Goal: Navigation & Orientation: Find specific page/section

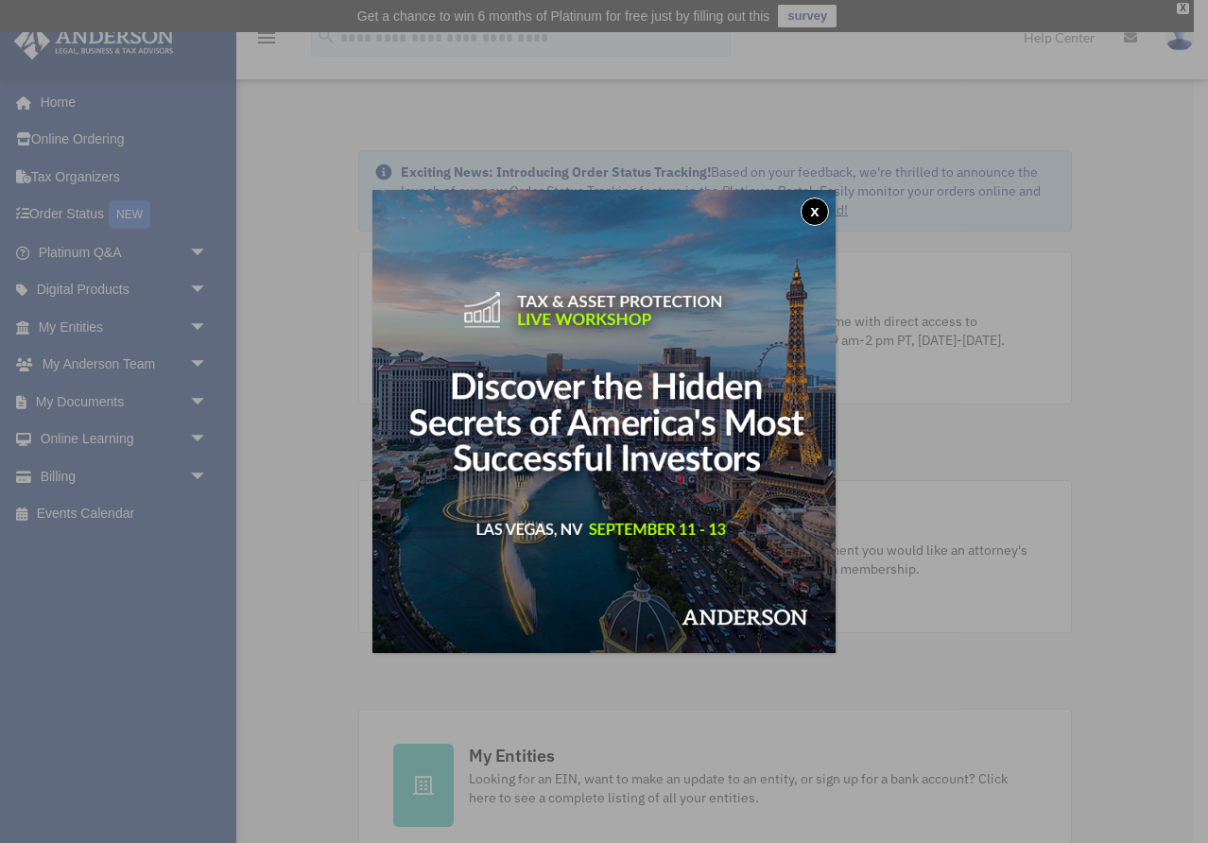
click at [312, 349] on div "x" at bounding box center [604, 421] width 1208 height 843
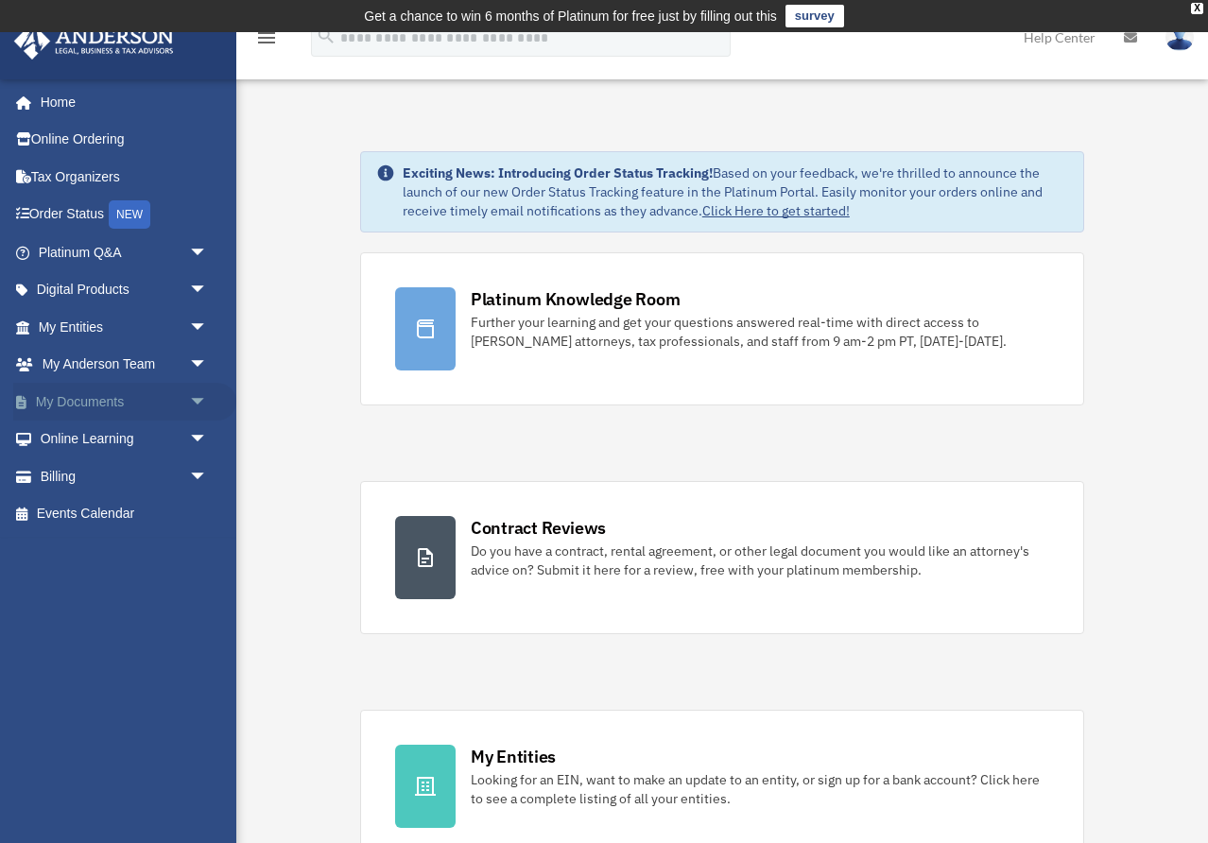
click at [158, 403] on link "My Documents arrow_drop_down" at bounding box center [124, 402] width 223 height 38
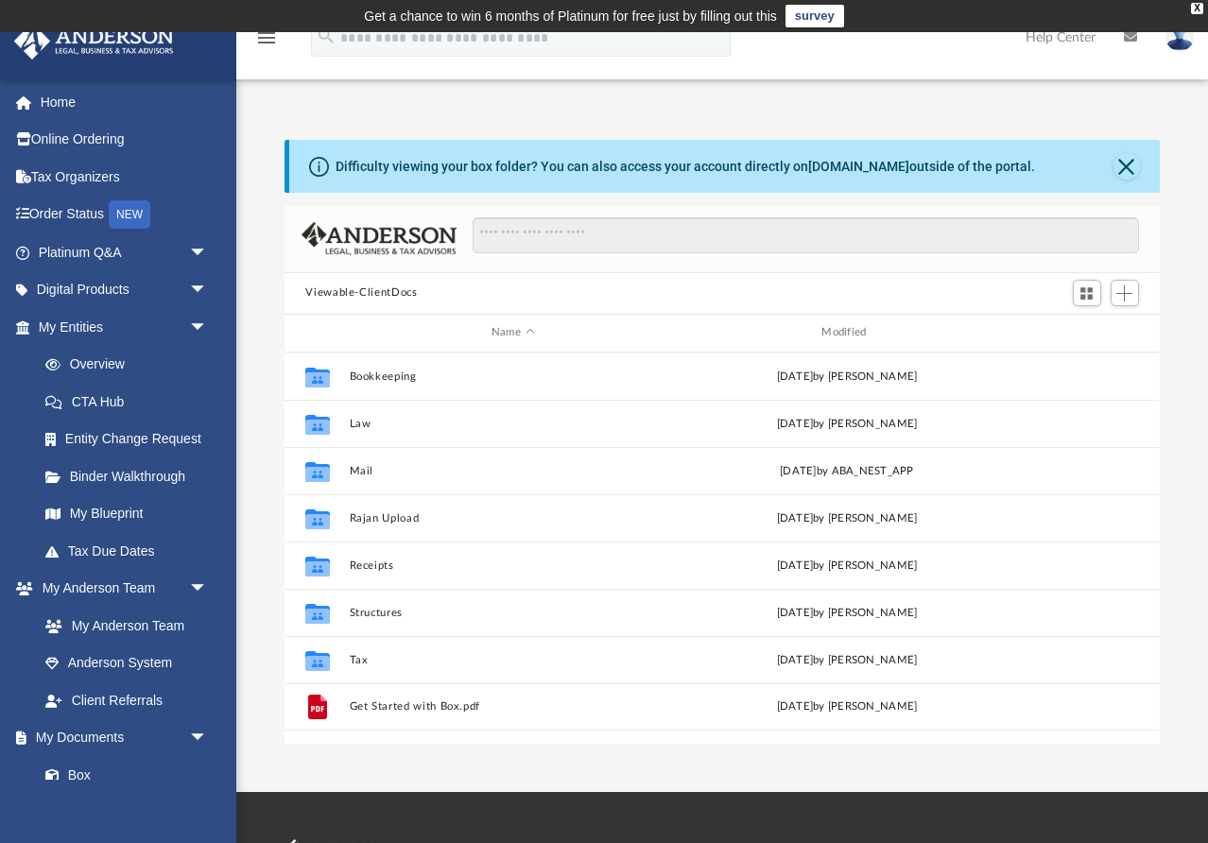
scroll to position [429, 874]
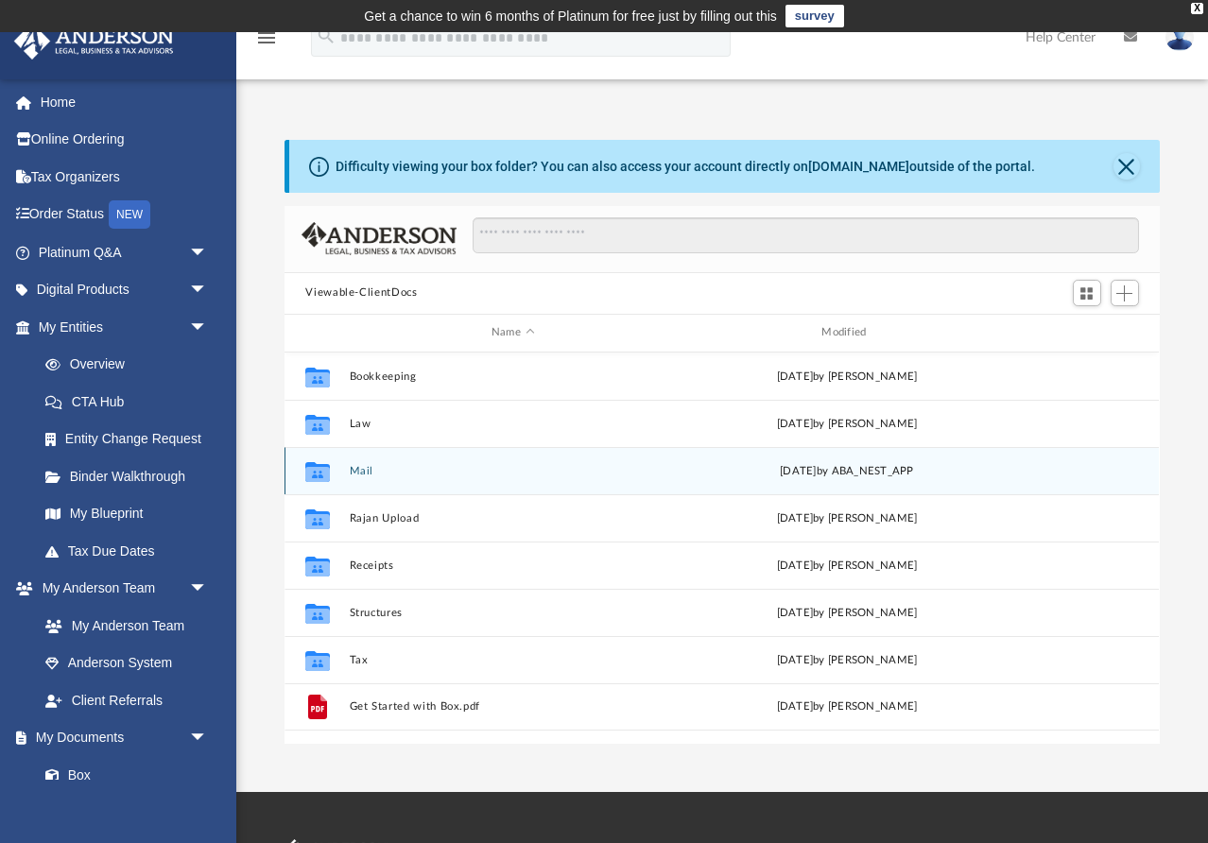
click at [355, 468] on button "Mail" at bounding box center [513, 471] width 326 height 12
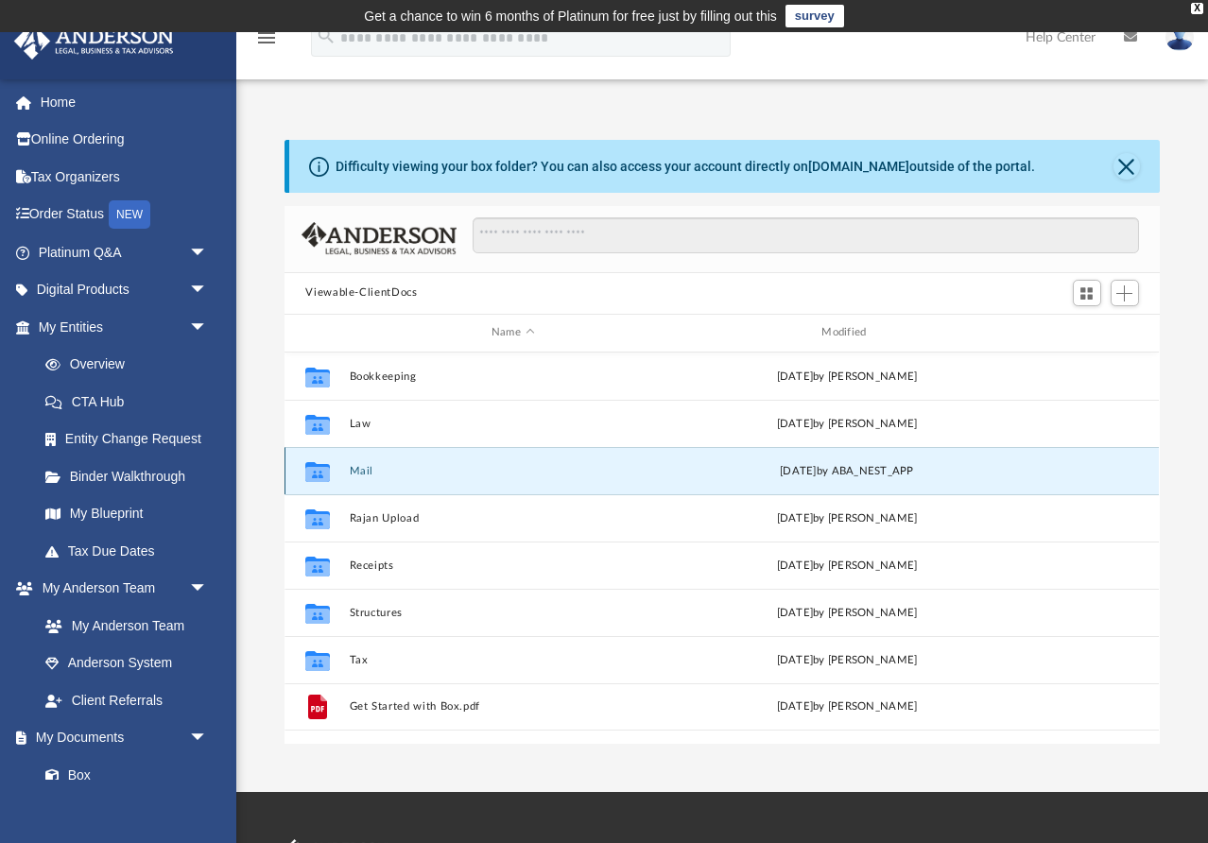
click at [355, 468] on button "Mail" at bounding box center [513, 471] width 326 height 12
click at [1126, 173] on button "Close" at bounding box center [1126, 166] width 26 height 26
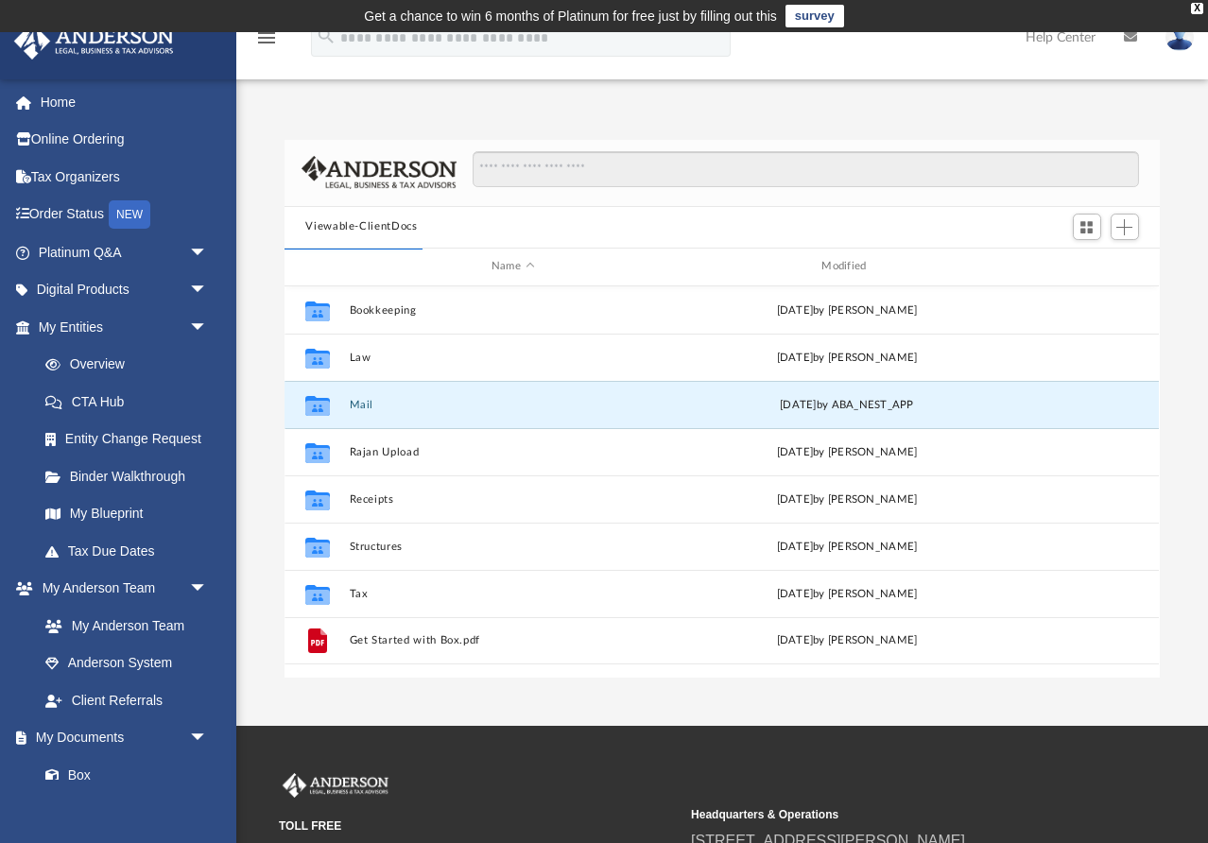
scroll to position [0, 0]
click at [752, 412] on div "[DATE] by ABA_NEST_APP" at bounding box center [847, 404] width 326 height 17
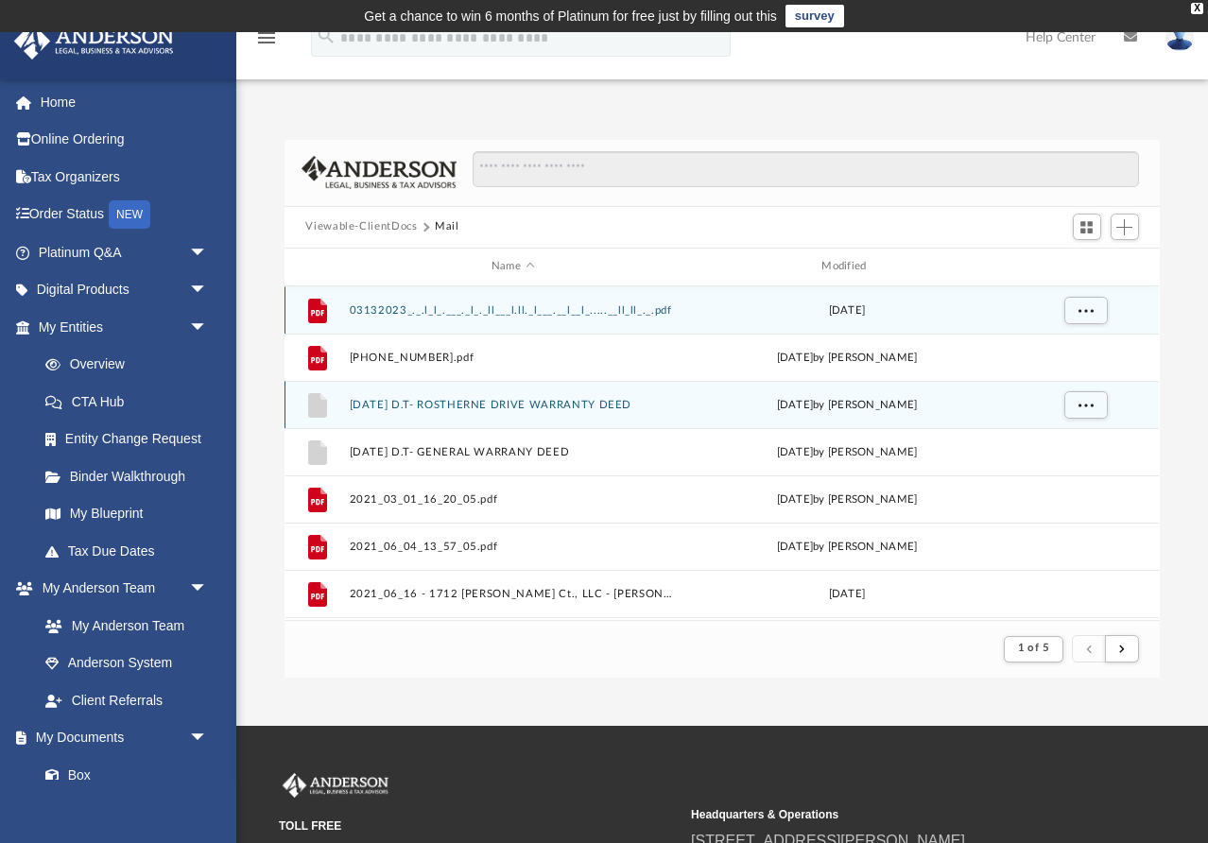
click at [752, 412] on div "Fri Apr 23 2021 by Dominique Turner" at bounding box center [847, 404] width 326 height 17
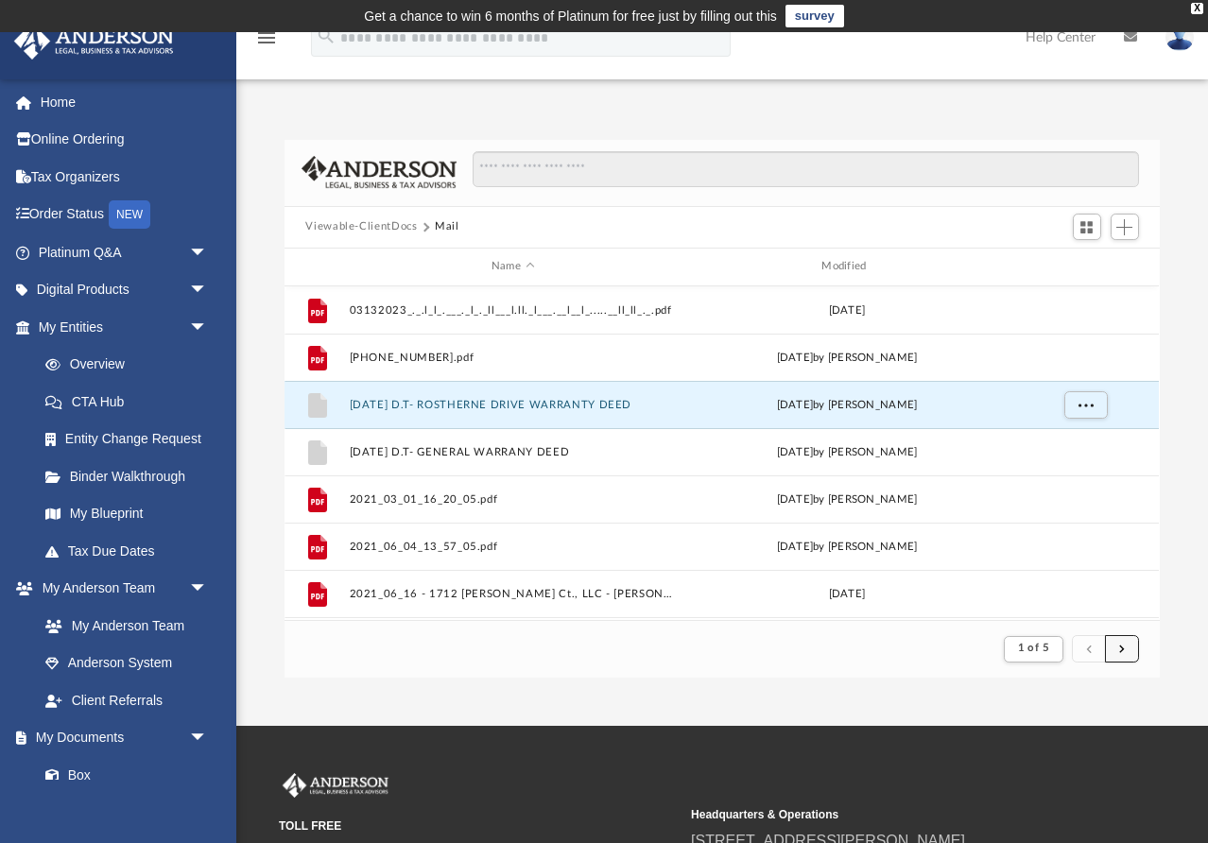
click at [1131, 650] on button "submit" at bounding box center [1122, 648] width 34 height 27
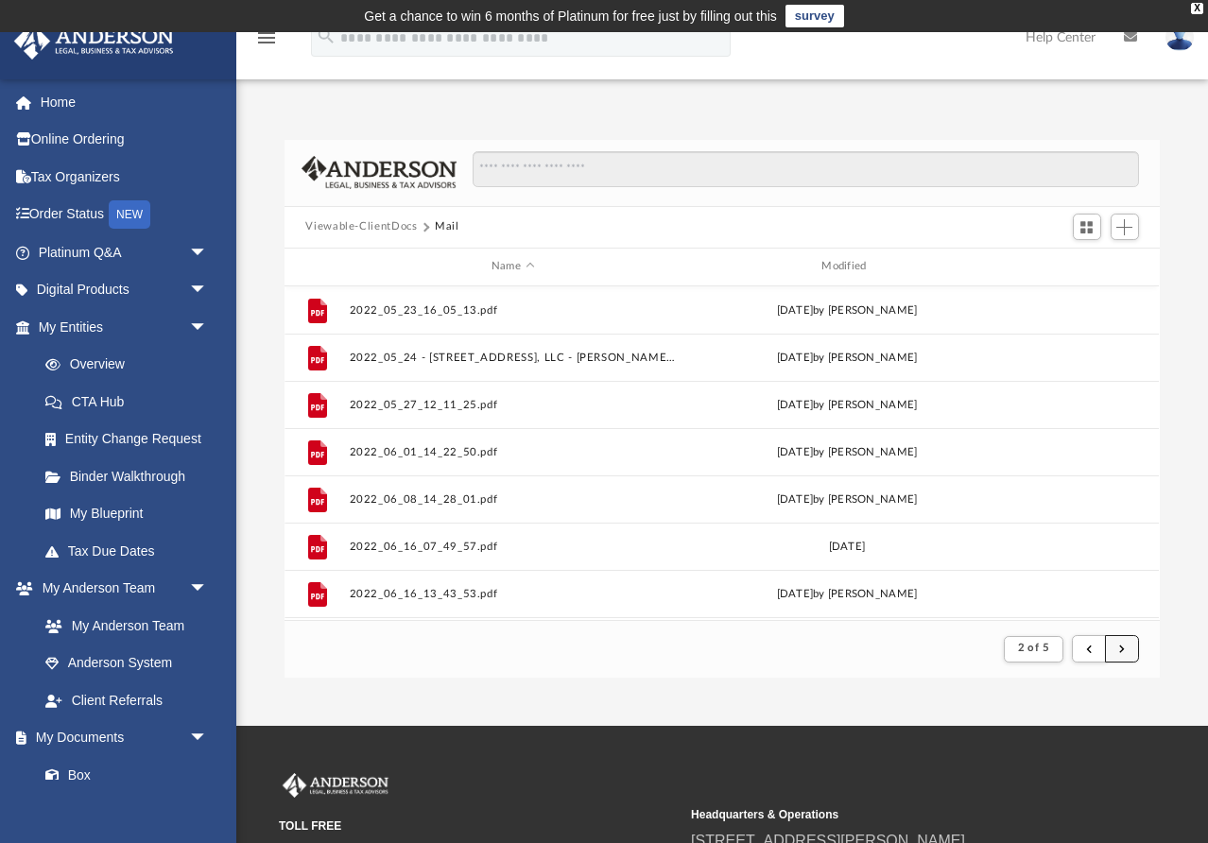
click at [1130, 652] on button "submit" at bounding box center [1122, 648] width 34 height 27
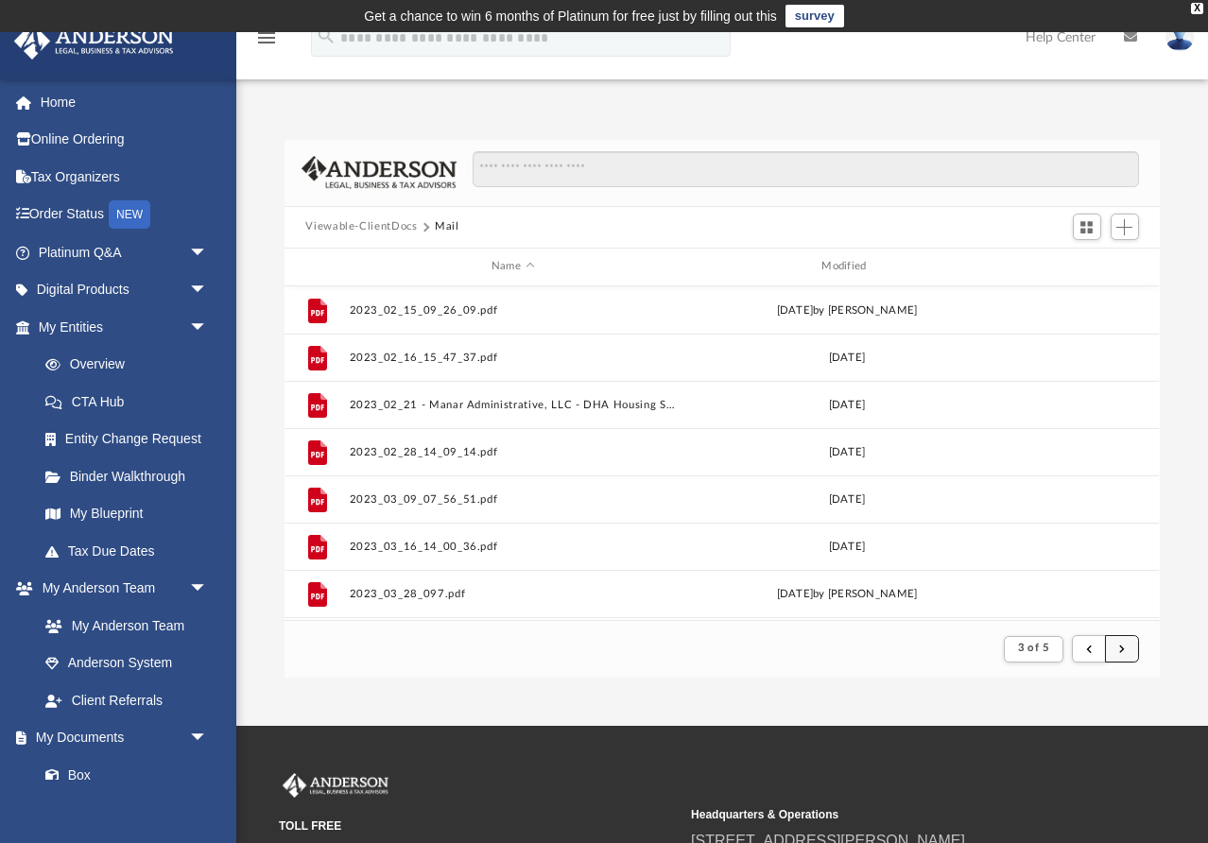
click at [1113, 638] on button "submit" at bounding box center [1122, 648] width 34 height 27
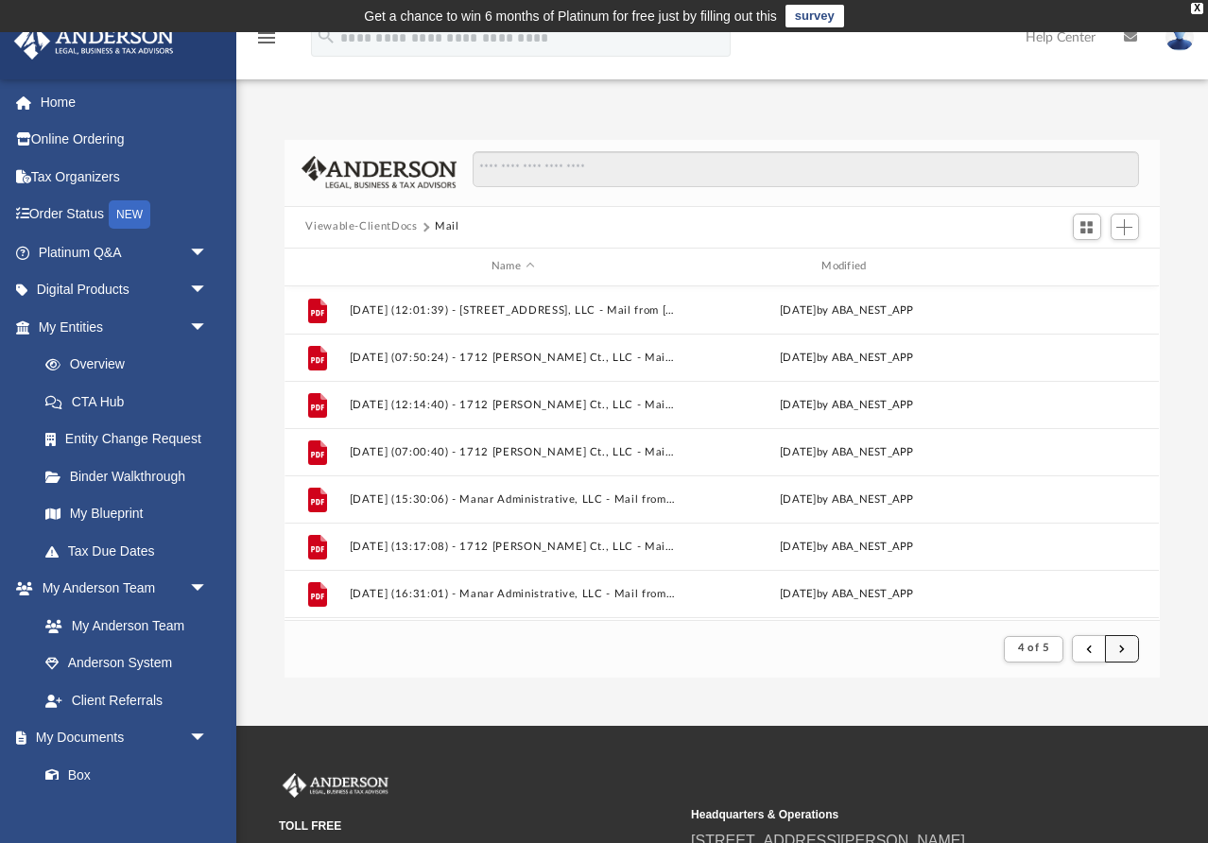
click at [1132, 653] on button "submit" at bounding box center [1122, 648] width 34 height 27
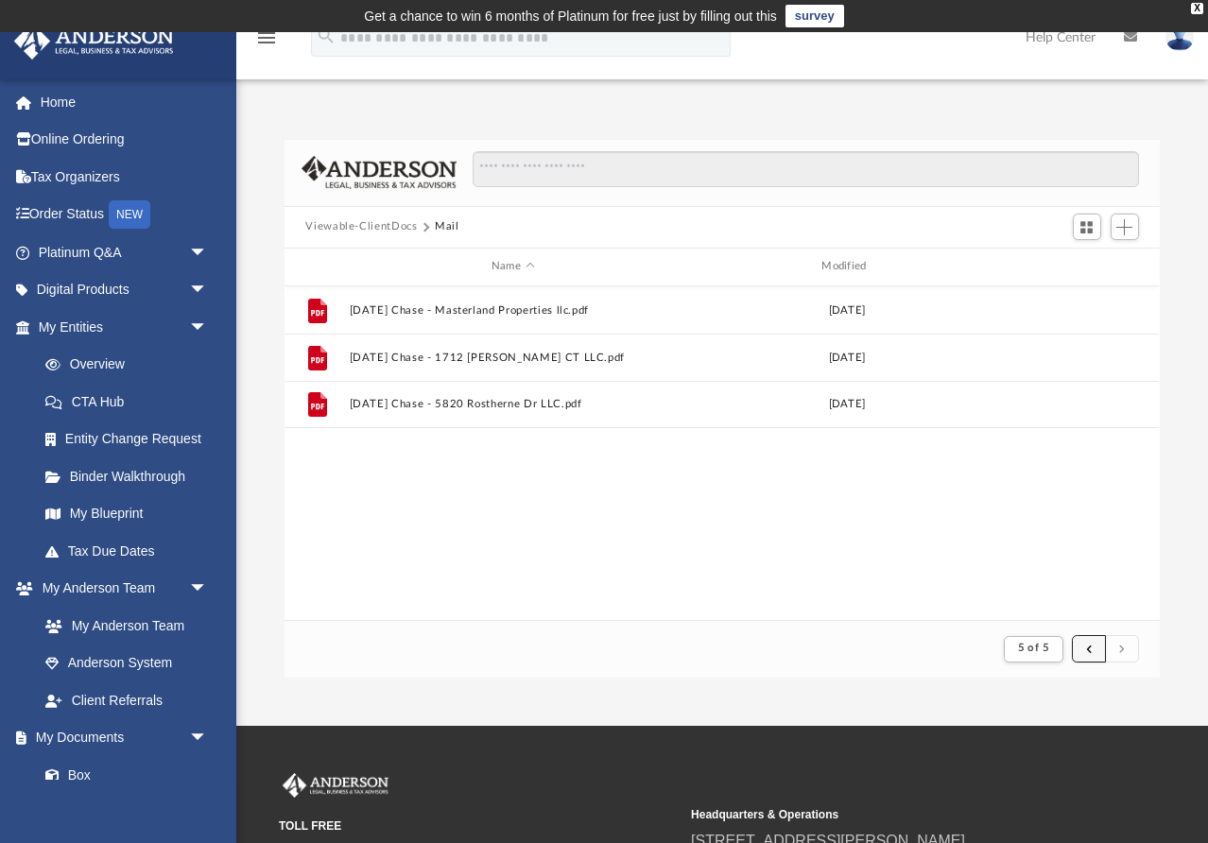
click at [1097, 649] on button "submit" at bounding box center [1089, 648] width 34 height 27
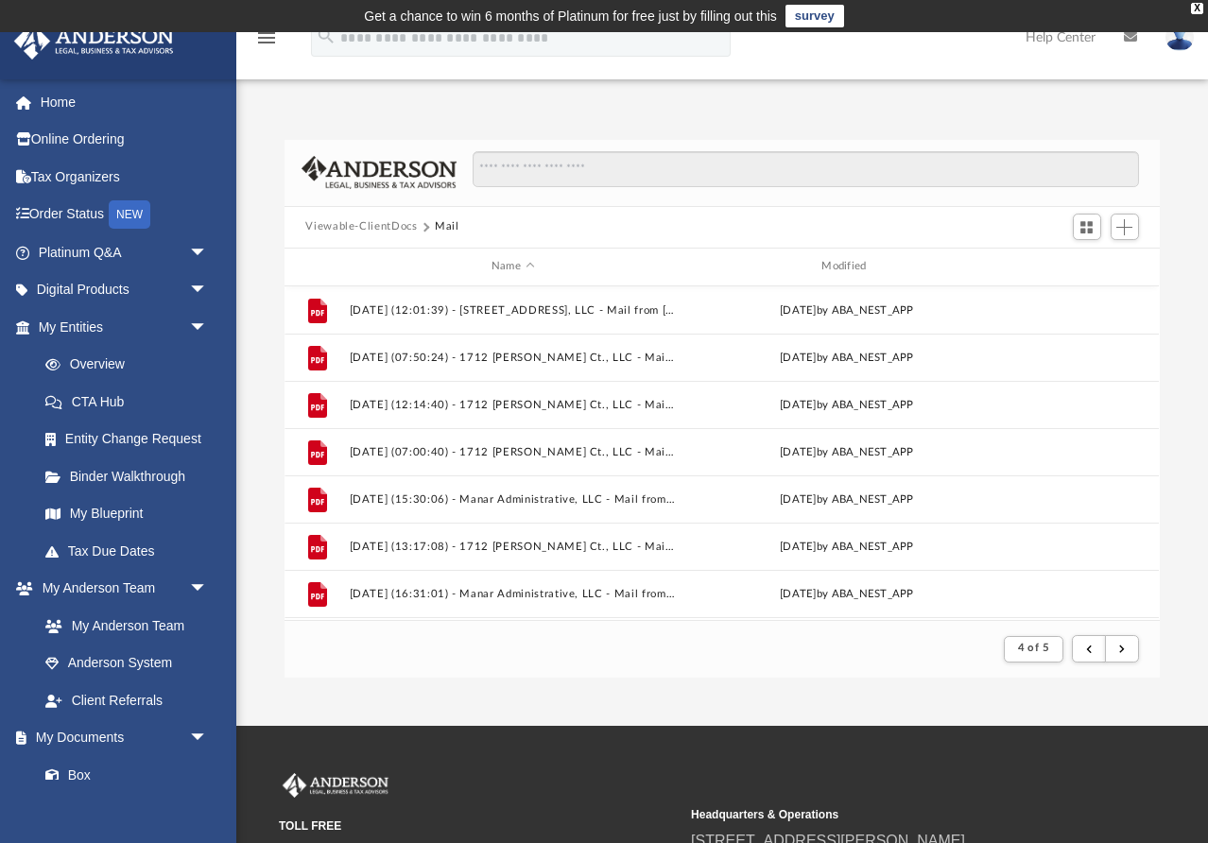
click at [1008, 110] on div "Difficulty viewing your box folder? You can also access your account directly o…" at bounding box center [721, 388] width 971 height 577
click at [622, 700] on div "App brvyas1@yahoo.com Sign Out brvyas1@yahoo.com Home Online Ordering Tax Organ…" at bounding box center [604, 379] width 1208 height 694
click at [844, 657] on footer "4 of 5" at bounding box center [721, 649] width 874 height 58
click at [145, 414] on link "CTA Hub" at bounding box center [131, 402] width 210 height 38
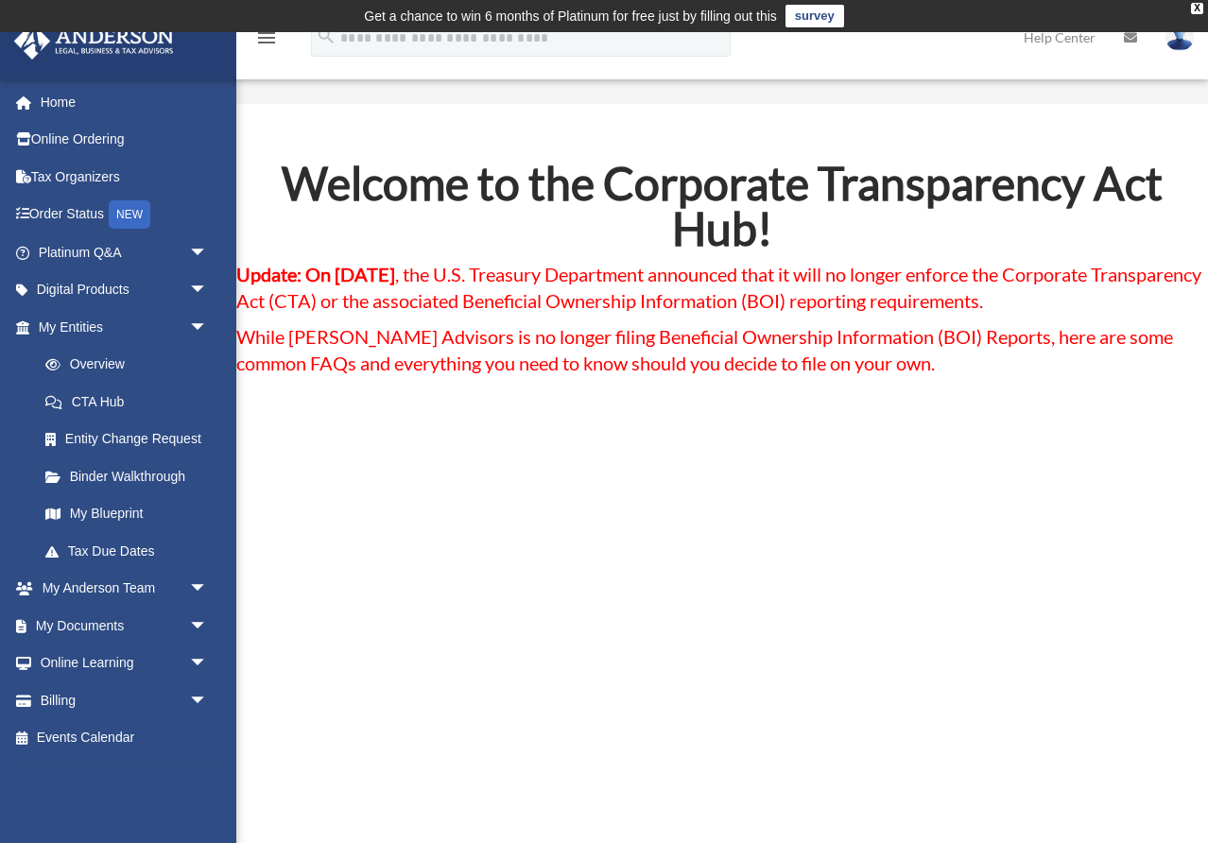
click at [963, 309] on span "Update: On March 2, 2025 , the U.S. Treasury Department announced that it will …" at bounding box center [718, 287] width 965 height 49
drag, startPoint x: 582, startPoint y: 307, endPoint x: 839, endPoint y: 307, distance: 257.0
click at [839, 307] on span "Update: On March 2, 2025 , the U.S. Treasury Department announced that it will …" at bounding box center [718, 287] width 965 height 49
click at [840, 307] on span "Update: On March 2, 2025 , the U.S. Treasury Department announced that it will …" at bounding box center [718, 287] width 965 height 49
drag, startPoint x: 606, startPoint y: 334, endPoint x: 834, endPoint y: 336, distance: 228.7
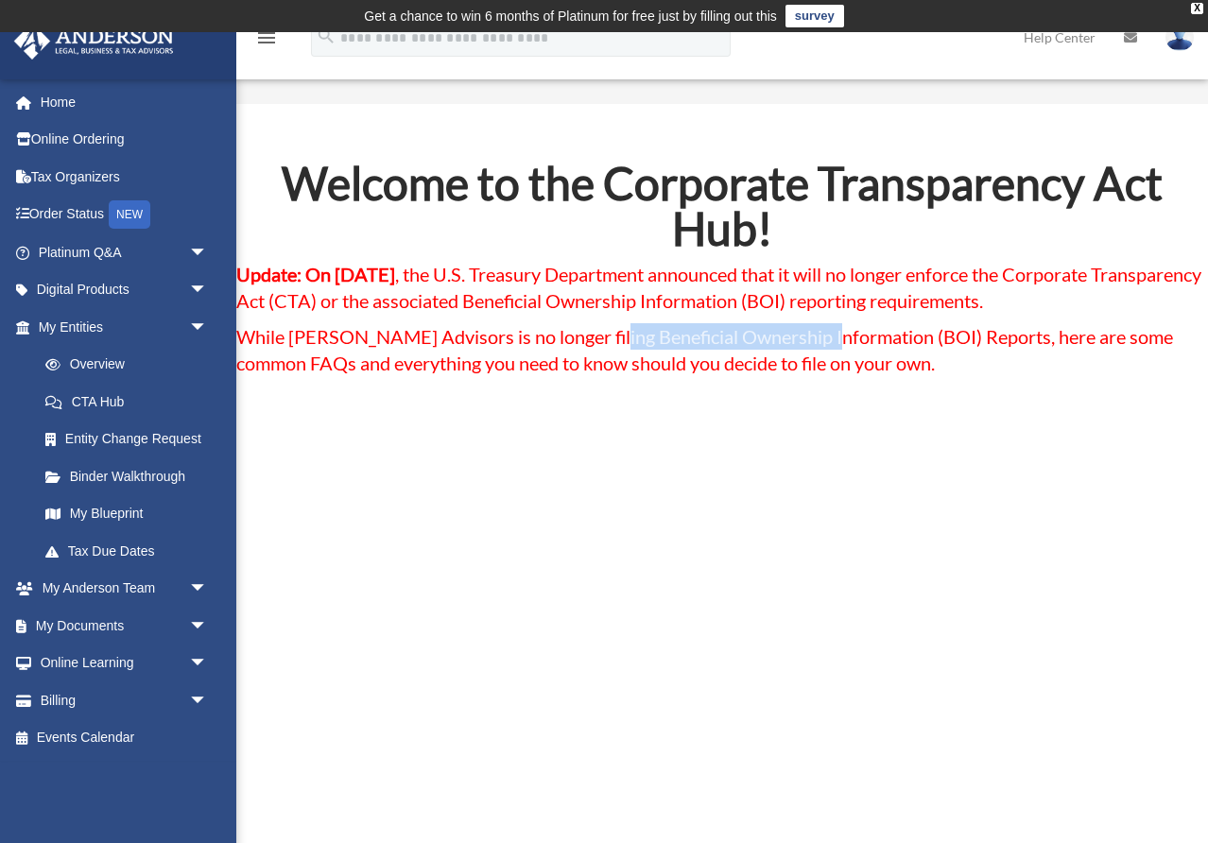
click at [834, 336] on span "While Anderson Advisors is no longer filing Beneficial Ownership Information (B…" at bounding box center [704, 349] width 936 height 49
click at [960, 349] on h4 "While Anderson Advisors is no longer filing Beneficial Ownership Information (B…" at bounding box center [721, 354] width 971 height 62
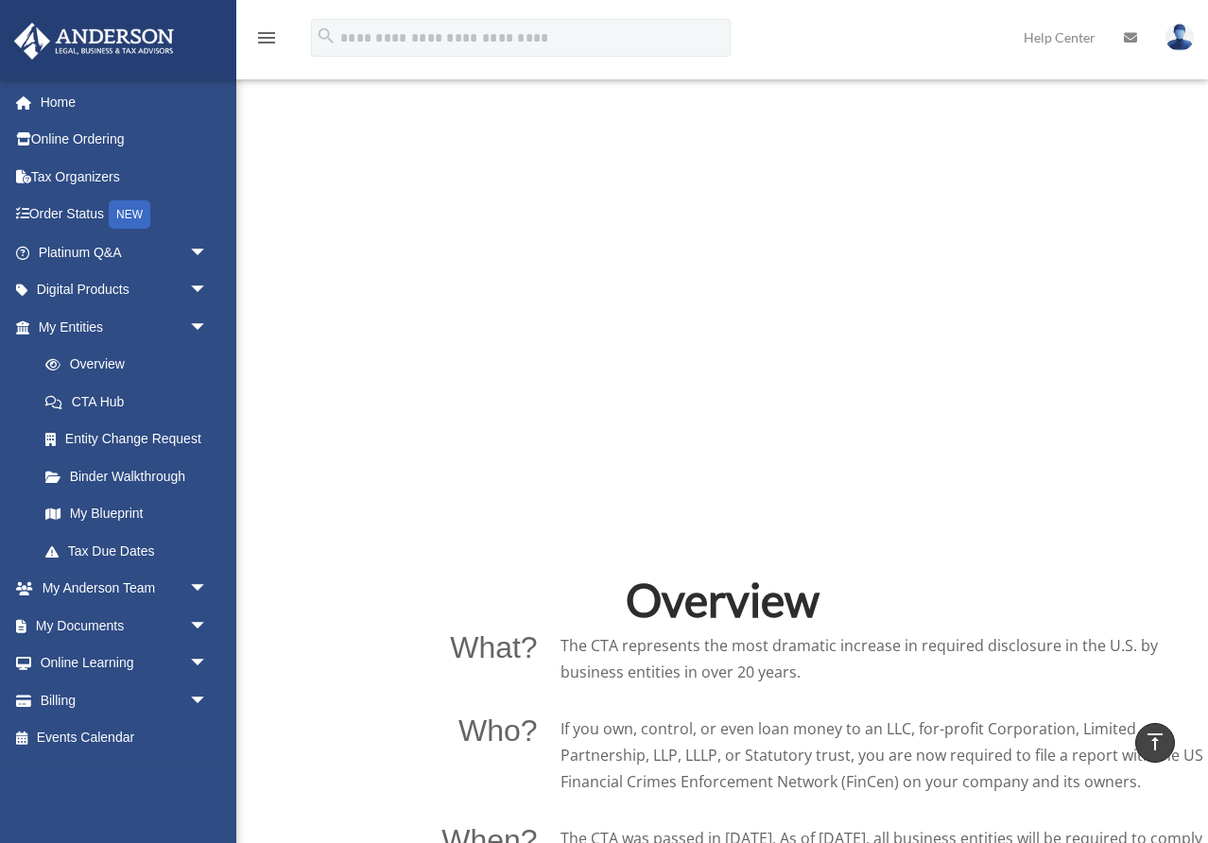
scroll to position [1157, 0]
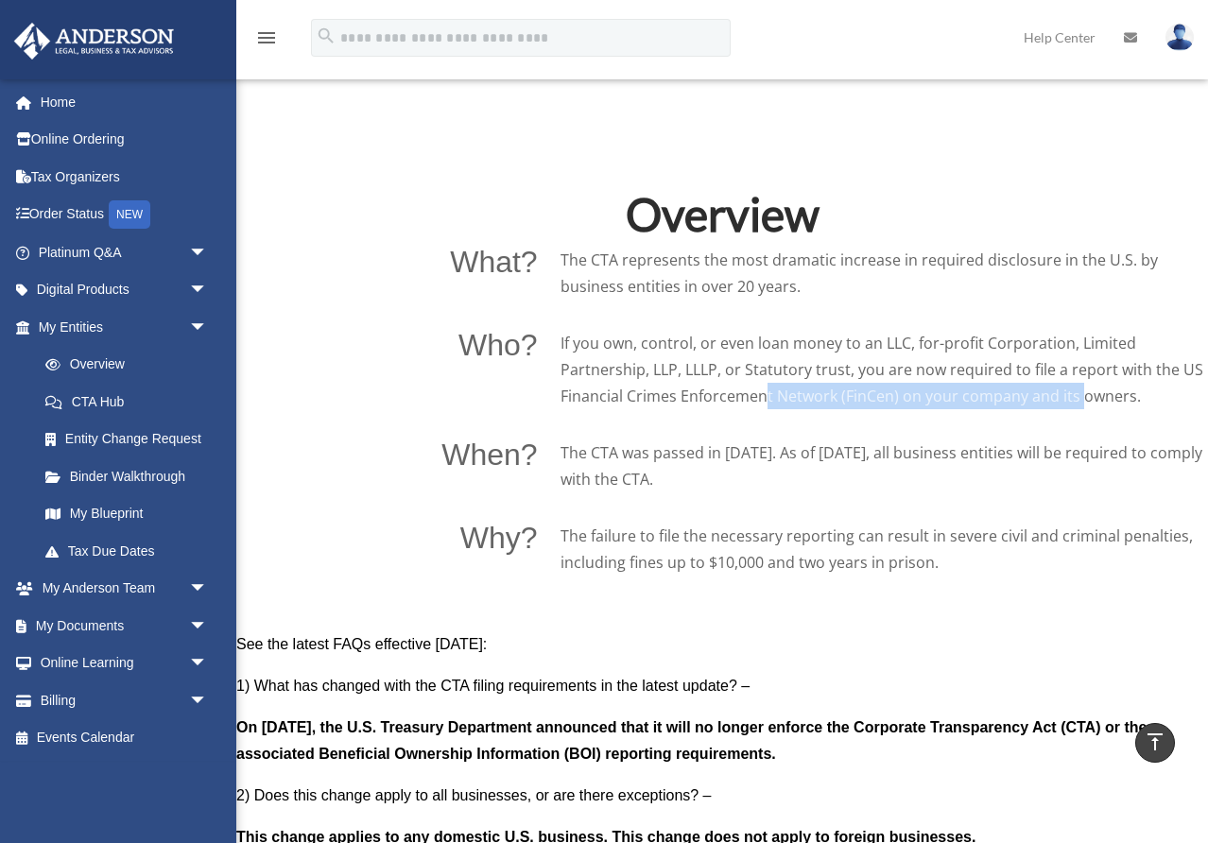
drag, startPoint x: 702, startPoint y: 390, endPoint x: 1039, endPoint y: 398, distance: 337.4
click at [1026, 398] on p "If you own, control, or even loan money to an LLC, for-profit Corporation, Limi…" at bounding box center [883, 369] width 647 height 79
click at [1093, 470] on p "The CTA was passed in 2021. As of January 1, 2024, all business entities will b…" at bounding box center [883, 465] width 647 height 53
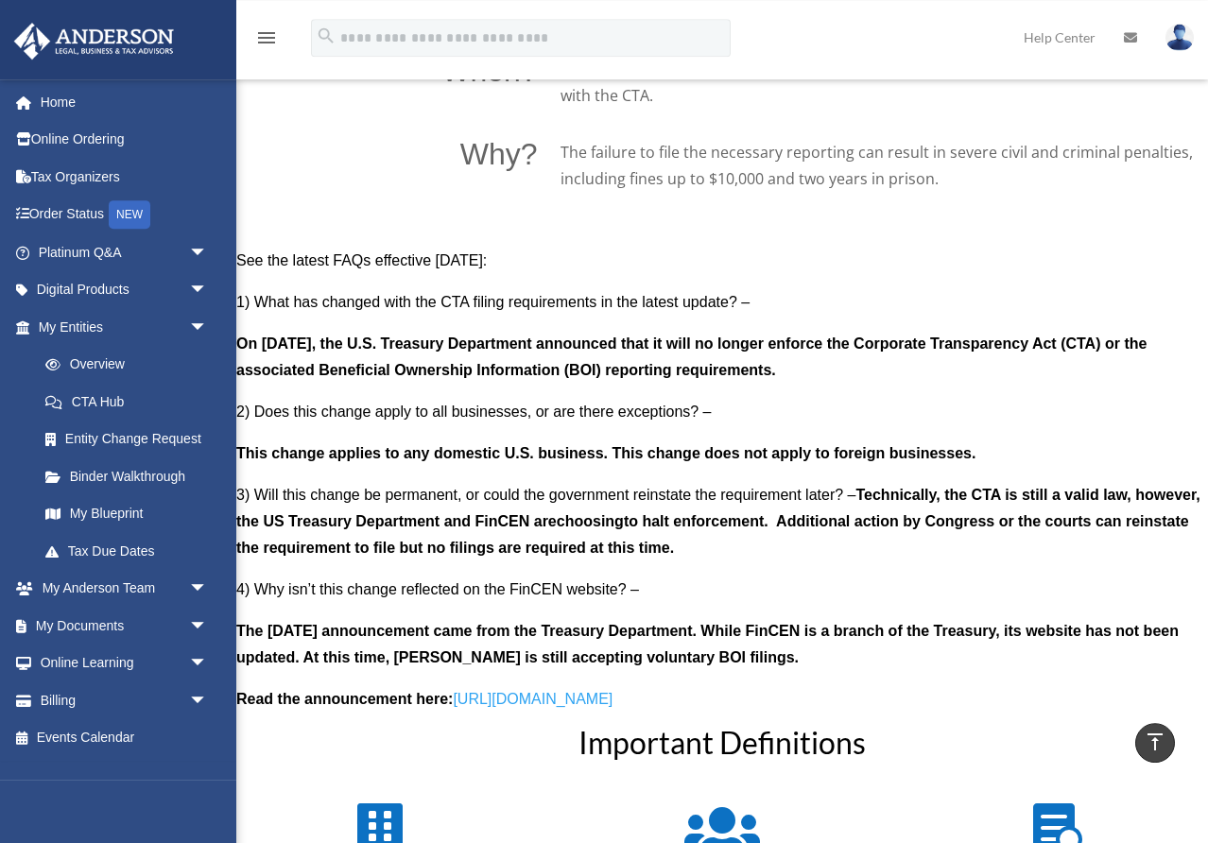
scroll to position [1542, 0]
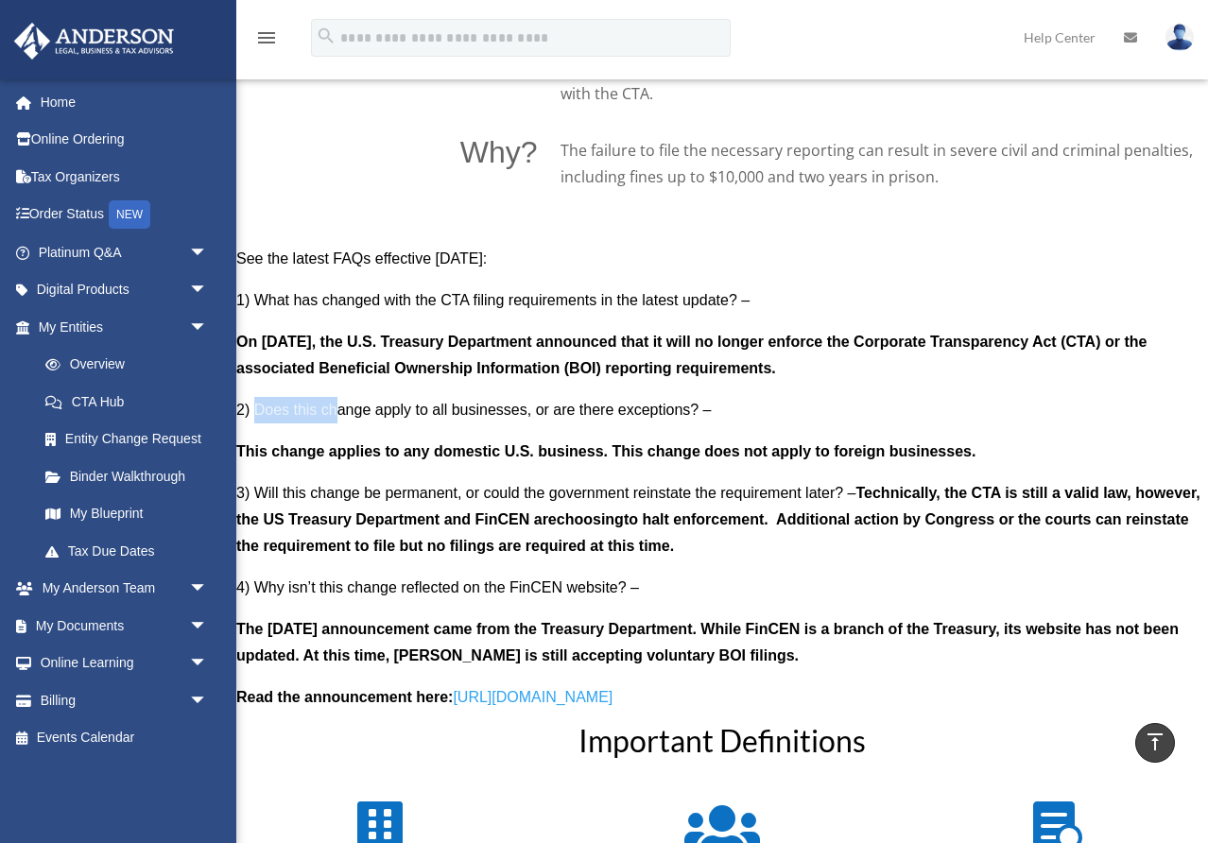
drag, startPoint x: 268, startPoint y: 409, endPoint x: 362, endPoint y: 409, distance: 93.5
click at [341, 409] on span "2) Does this change apply to all businesses, or are there exceptions? –" at bounding box center [473, 410] width 475 height 16
click at [439, 413] on span "2) Does this change apply to all businesses, or are there exceptions? –" at bounding box center [473, 410] width 475 height 16
drag, startPoint x: 314, startPoint y: 651, endPoint x: 534, endPoint y: 650, distance: 220.2
click at [525, 650] on b "The March 2nd announcement came from the Treasury Department. While FinCEN is a…" at bounding box center [707, 642] width 942 height 43
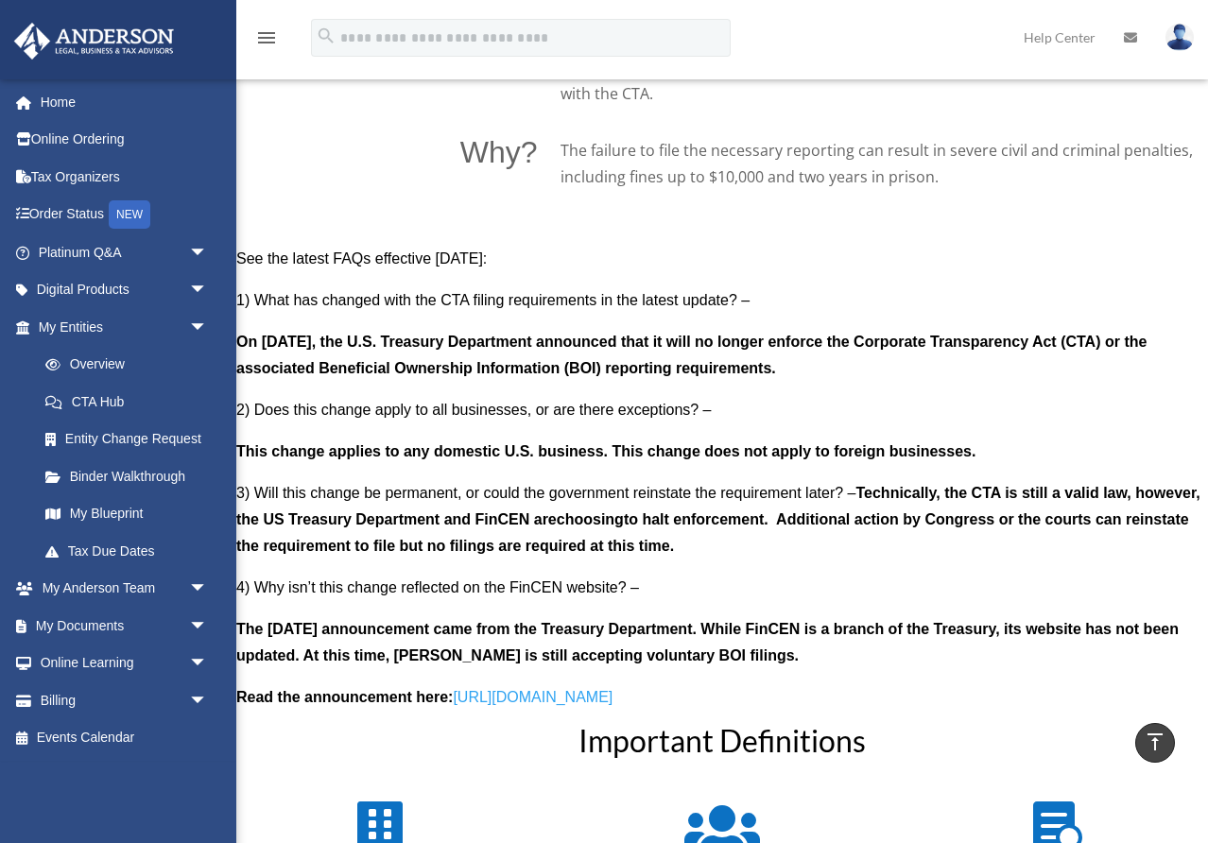
click at [571, 644] on p "The March 2nd announcement came from the Treasury Department. While FinCEN is a…" at bounding box center [721, 650] width 971 height 68
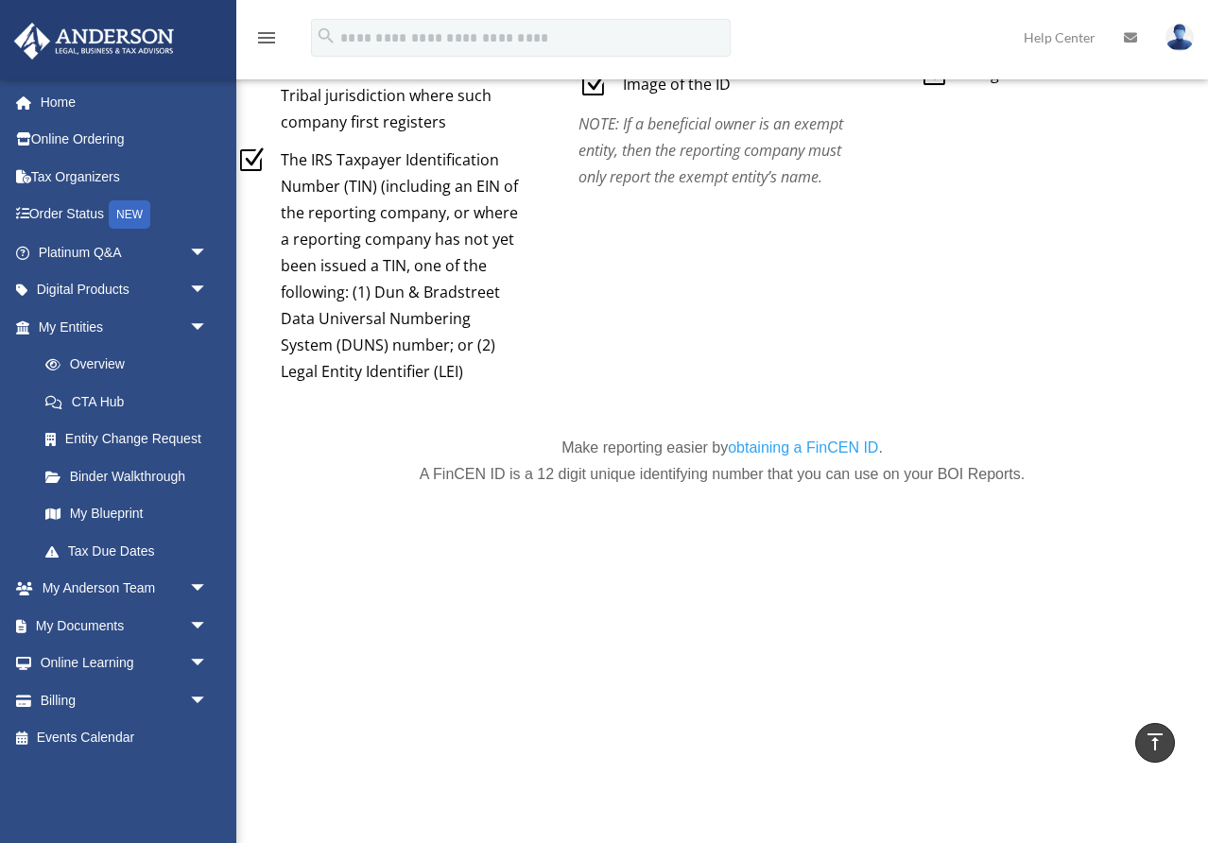
scroll to position [7422, 0]
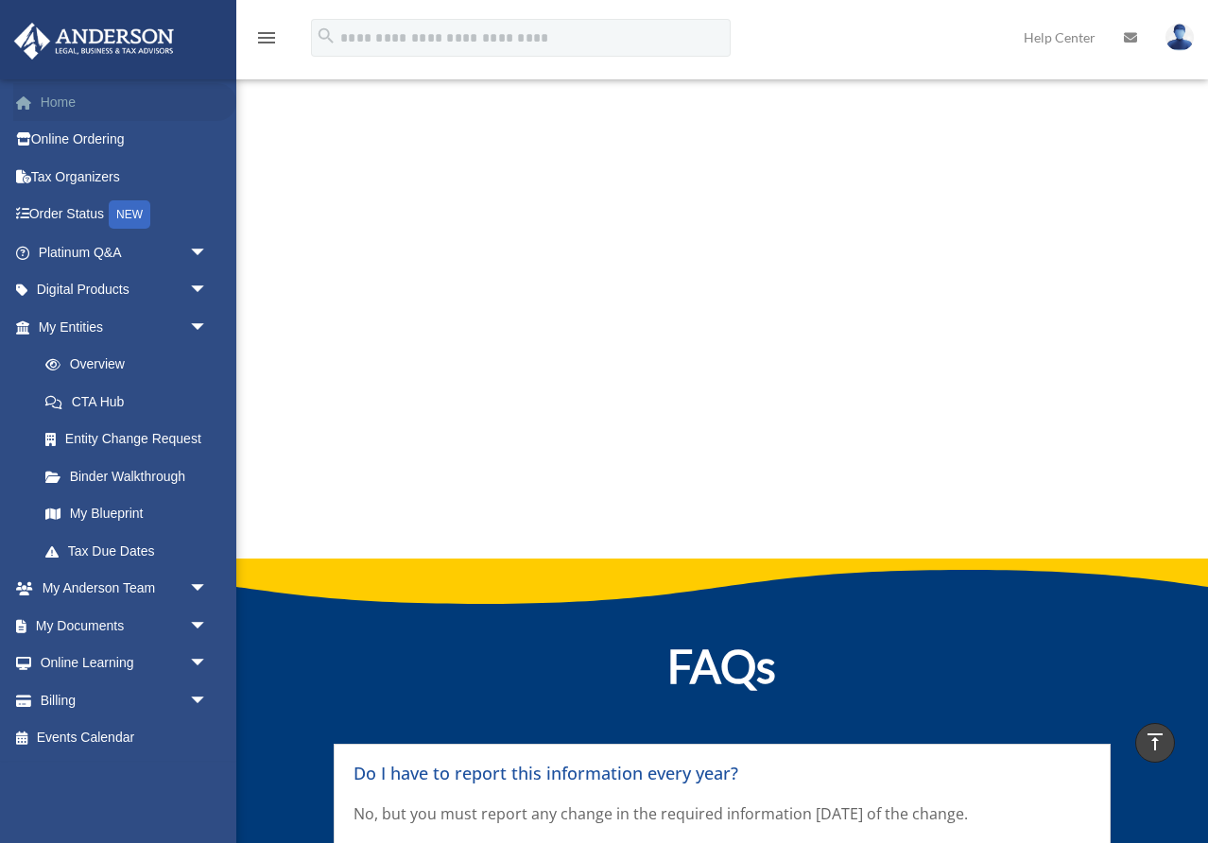
click at [147, 109] on link "Home" at bounding box center [124, 102] width 223 height 38
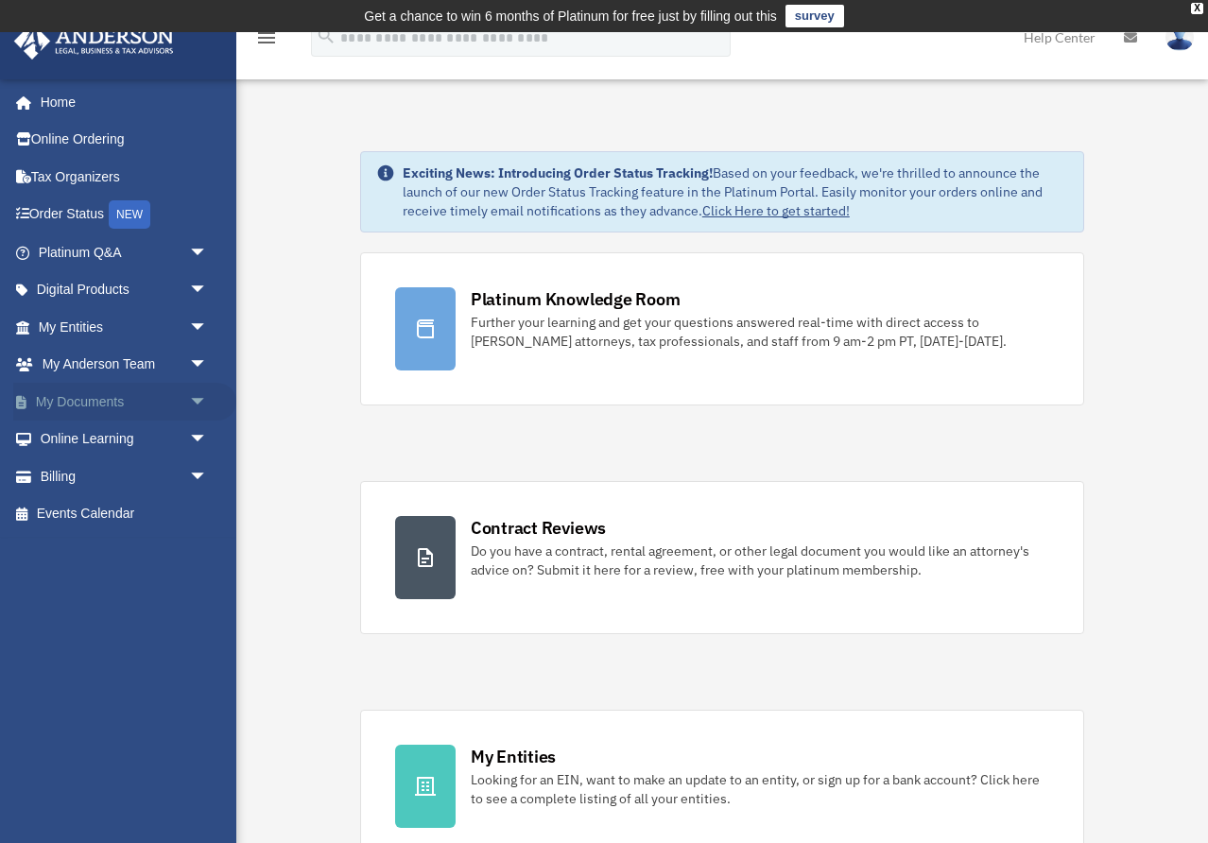
click at [76, 402] on link "My Documents arrow_drop_down" at bounding box center [124, 402] width 223 height 38
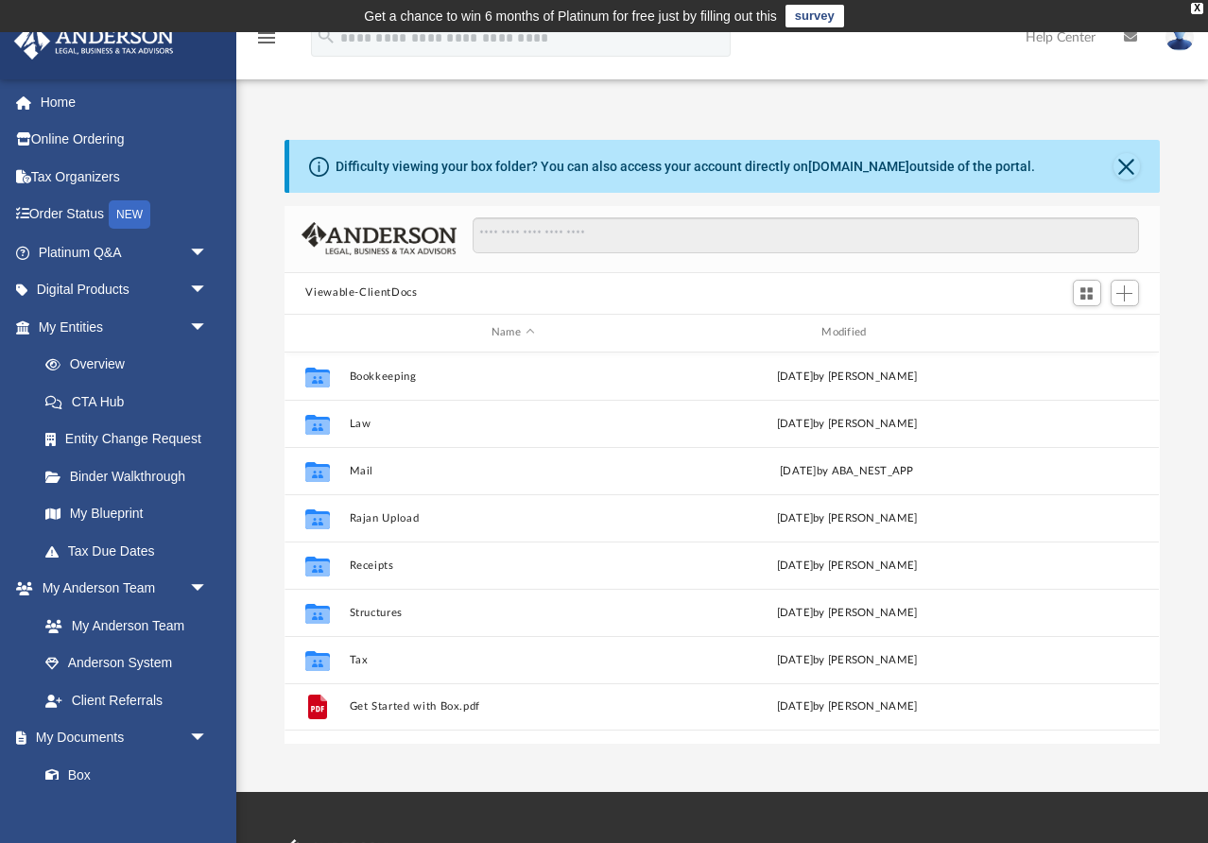
scroll to position [429, 874]
drag, startPoint x: 639, startPoint y: 170, endPoint x: 749, endPoint y: 169, distance: 110.6
click at [663, 170] on div "Difficulty viewing your box folder? You can also access your account directly o…" at bounding box center [684, 167] width 699 height 20
click at [957, 185] on div "Difficulty viewing your box folder? You can also access your account directly o…" at bounding box center [723, 166] width 869 height 53
click at [1085, 292] on span "Switch to Grid View" at bounding box center [1086, 293] width 16 height 16
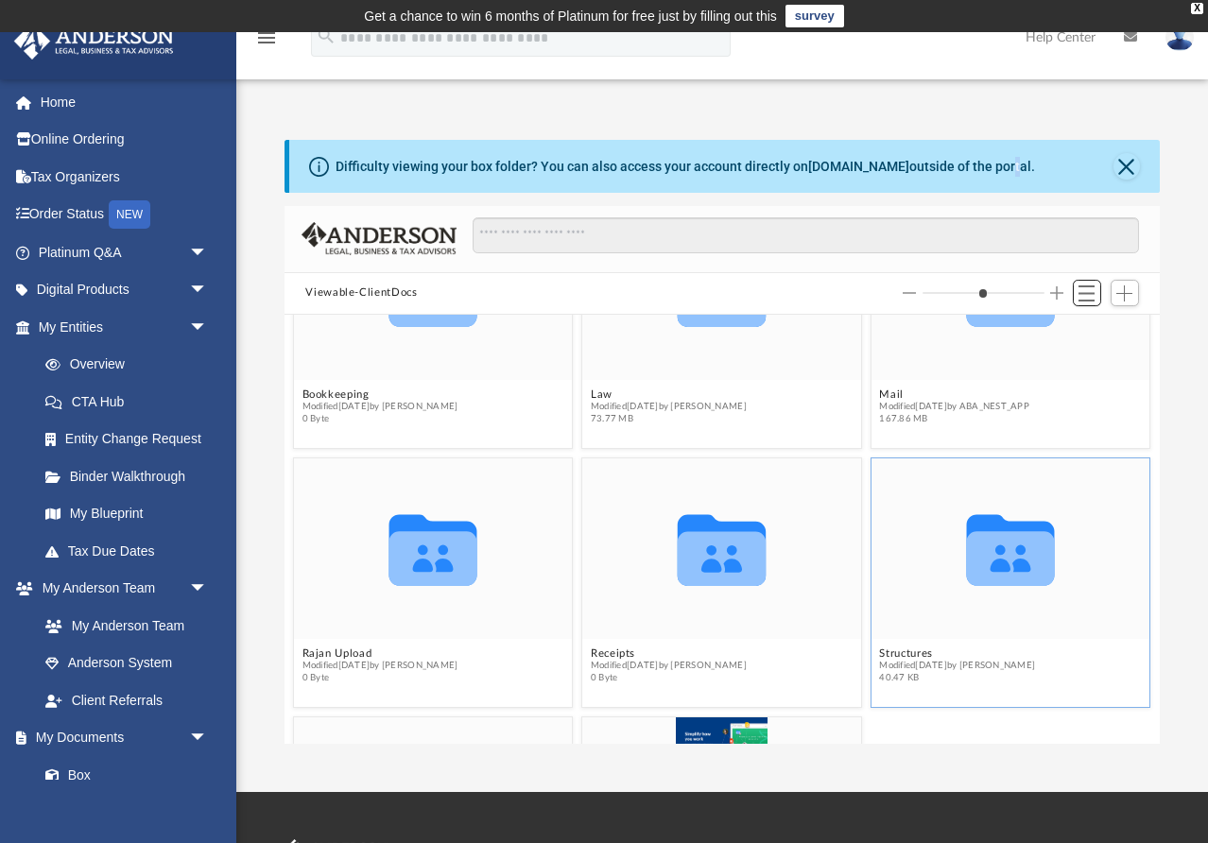
scroll to position [0, 0]
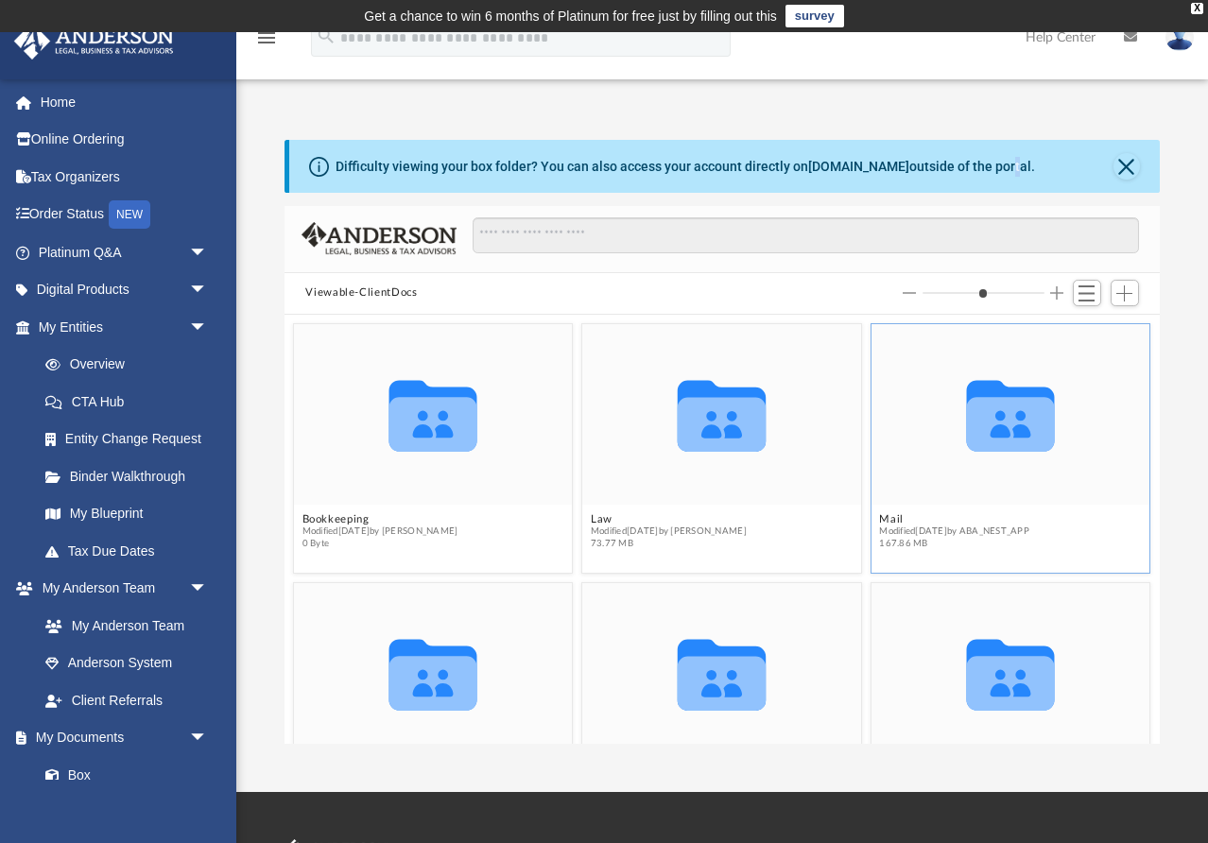
click at [1042, 417] on icon "grid" at bounding box center [1011, 424] width 88 height 54
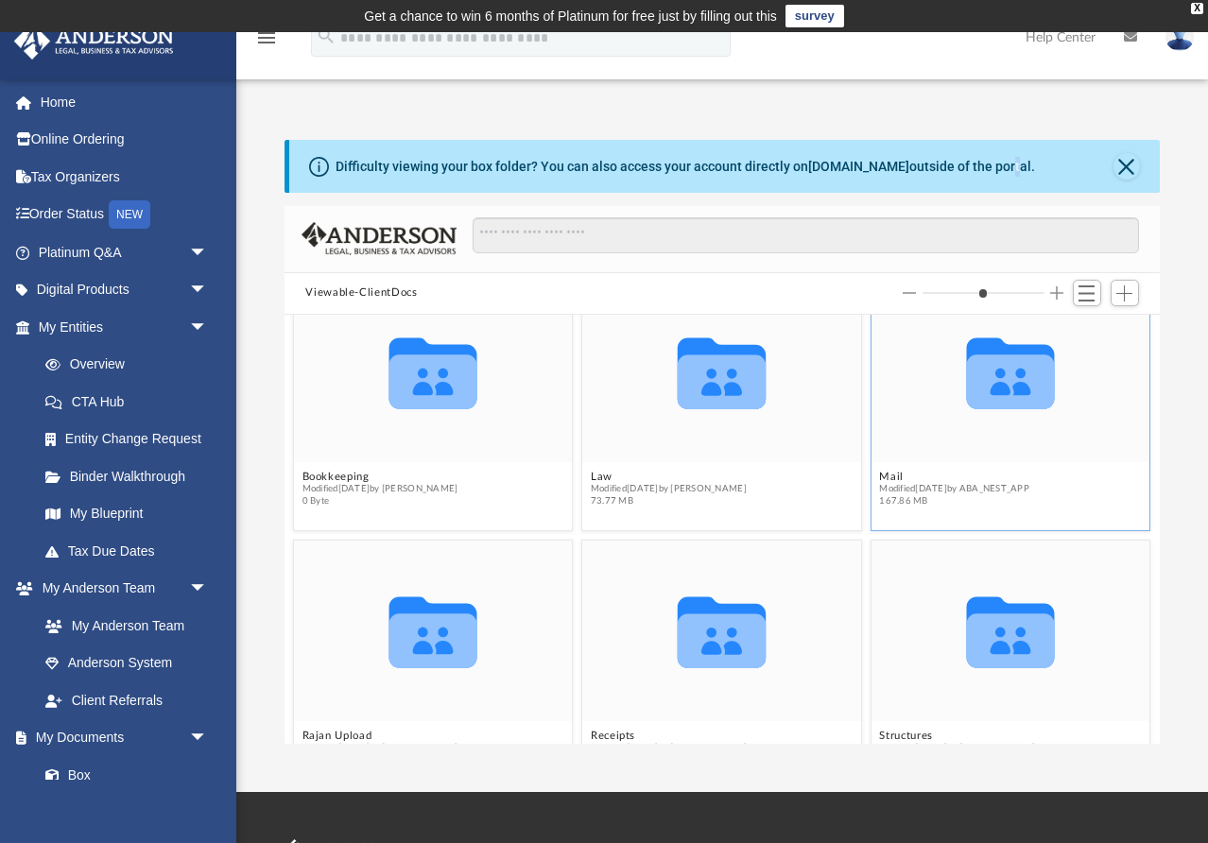
scroll to position [62, 0]
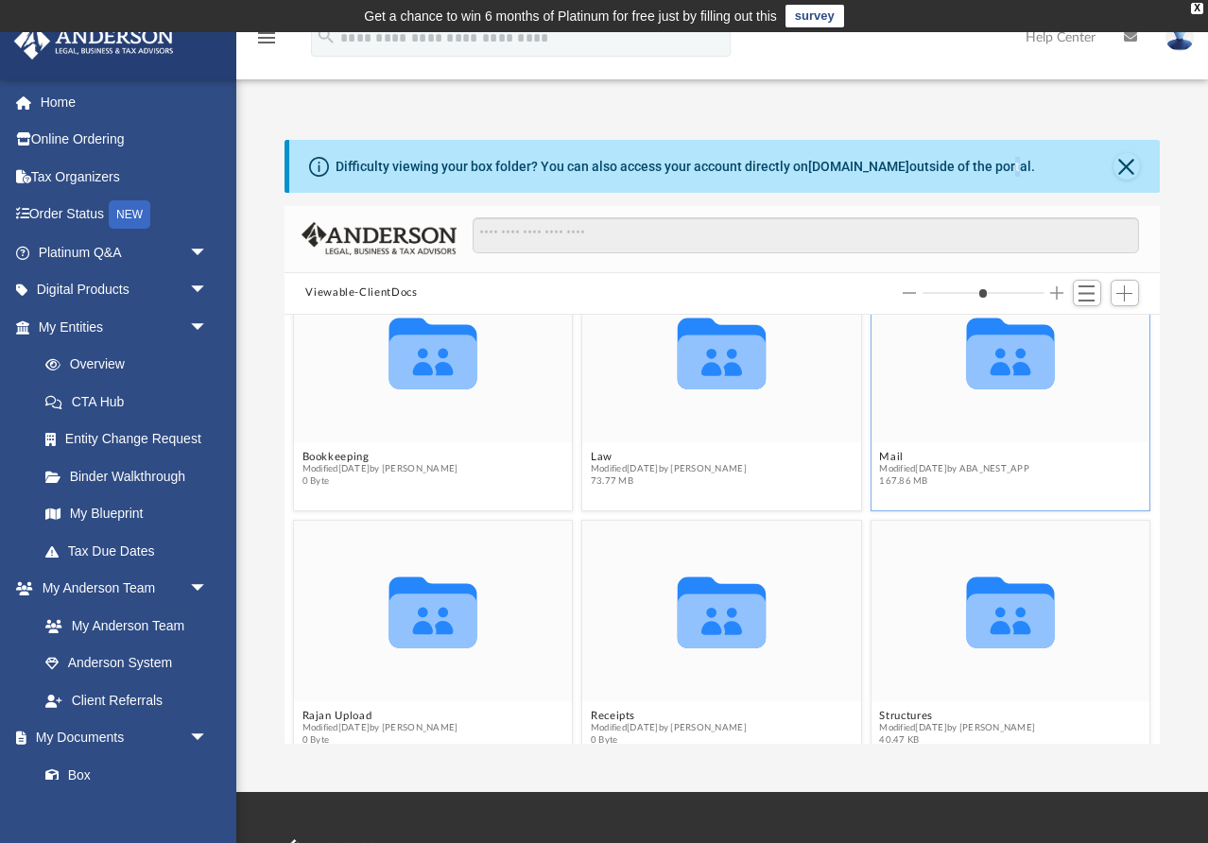
click at [1038, 376] on icon "grid" at bounding box center [1011, 362] width 88 height 54
click at [1022, 357] on icon "grid" at bounding box center [1011, 352] width 88 height 71
click at [1123, 351] on div "Collaborated Folder" at bounding box center [1010, 351] width 279 height 181
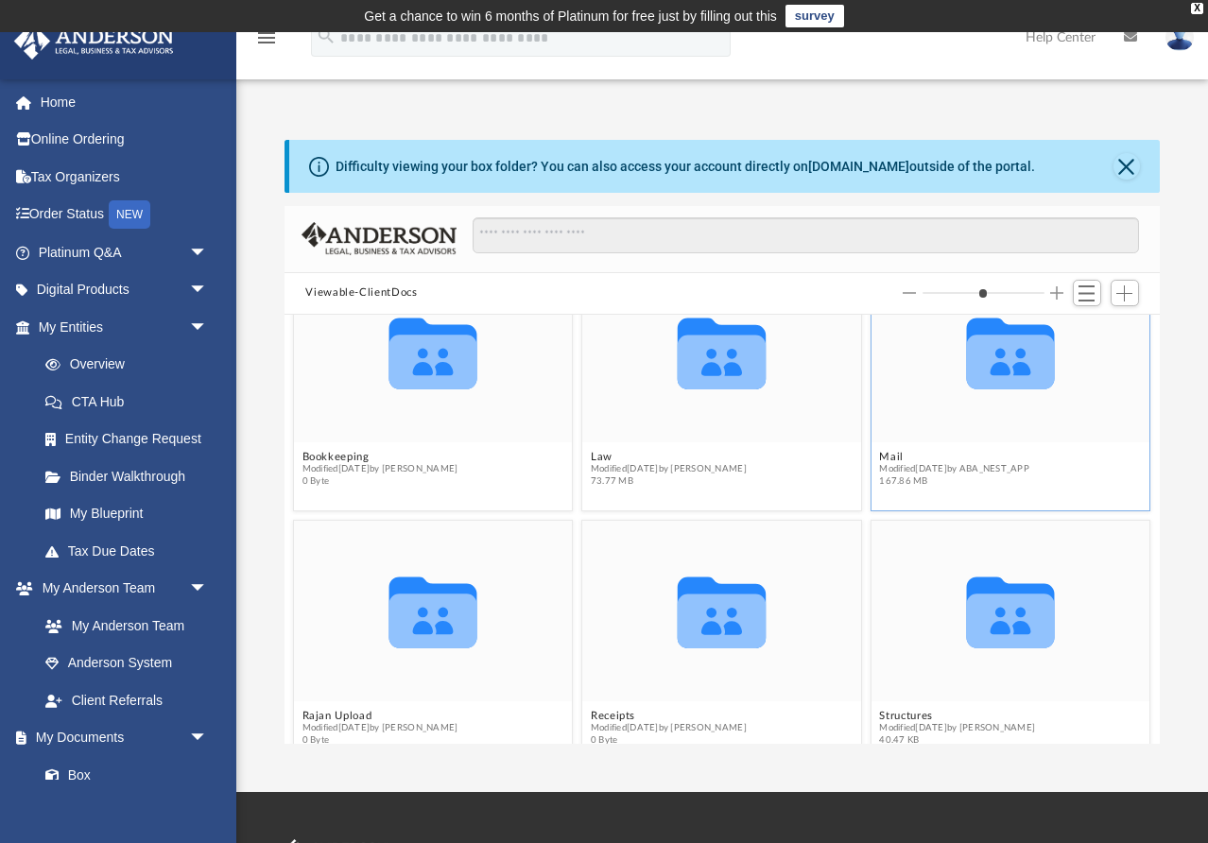
click at [1034, 368] on icon "grid" at bounding box center [1011, 362] width 88 height 54
click at [1120, 166] on button "Close" at bounding box center [1126, 166] width 26 height 26
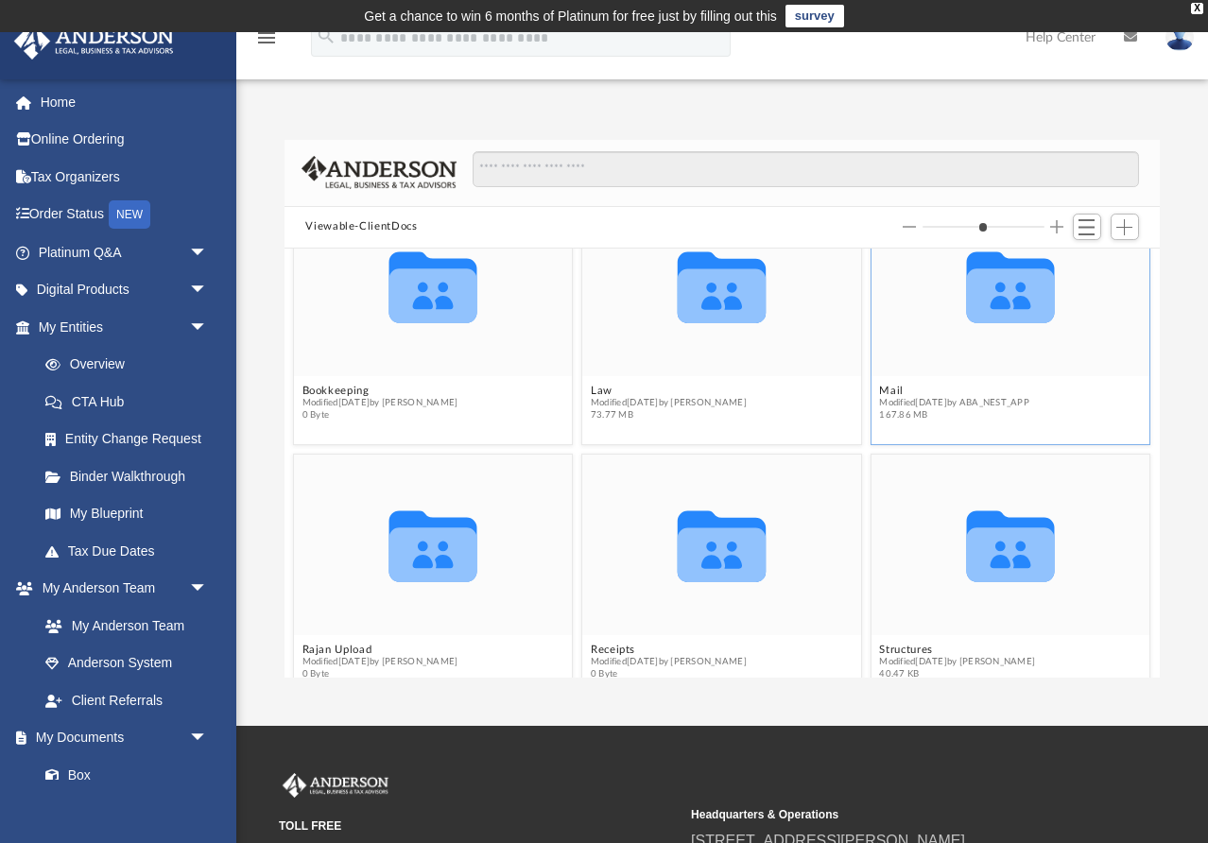
click at [975, 287] on icon "grid" at bounding box center [1011, 295] width 88 height 54
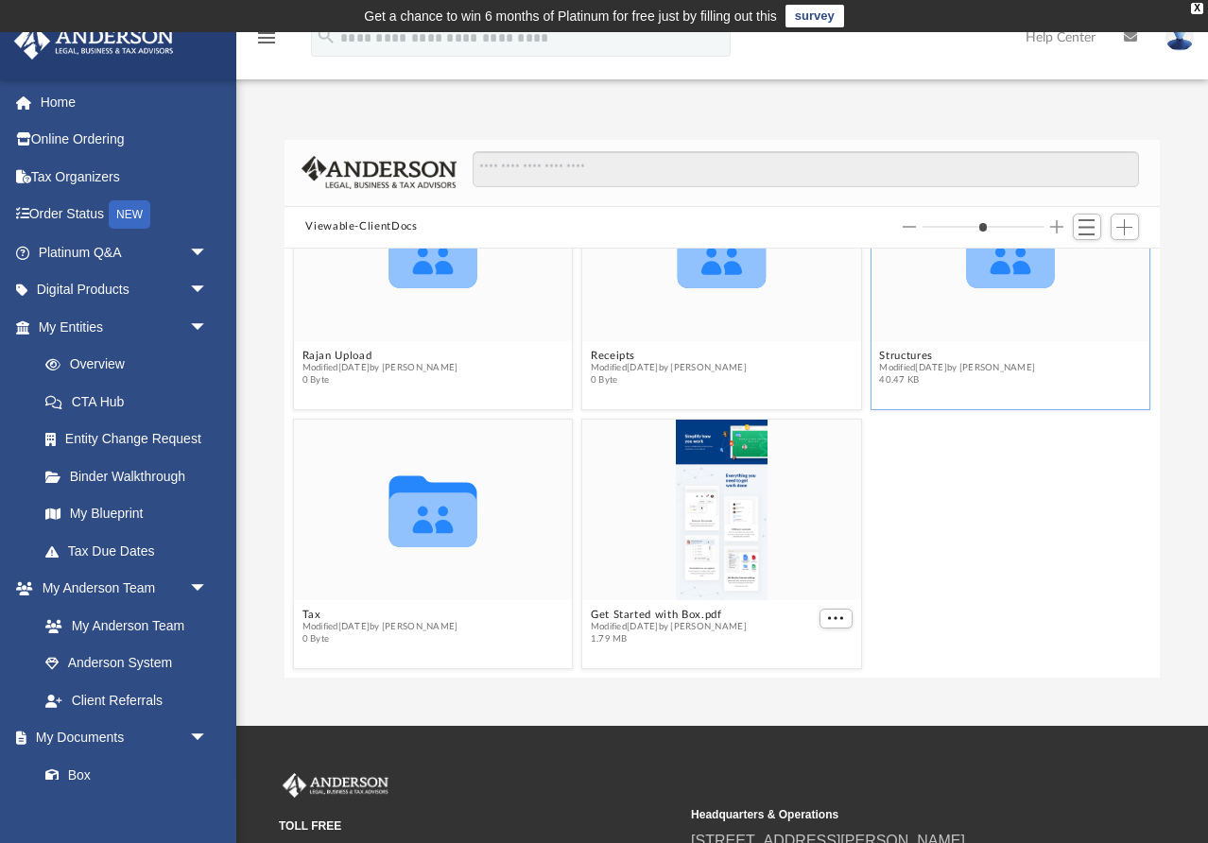
scroll to position [107, 0]
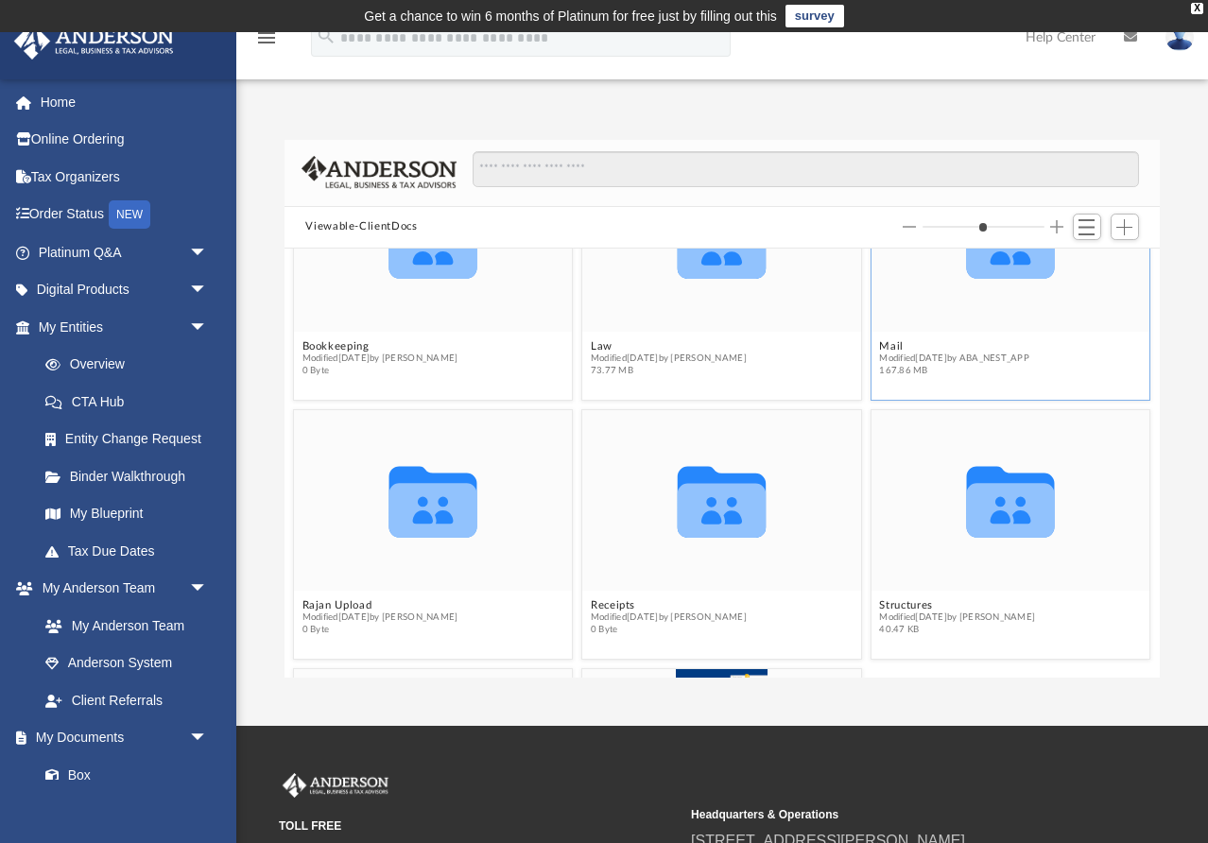
click at [1016, 264] on icon "grid" at bounding box center [1011, 242] width 88 height 71
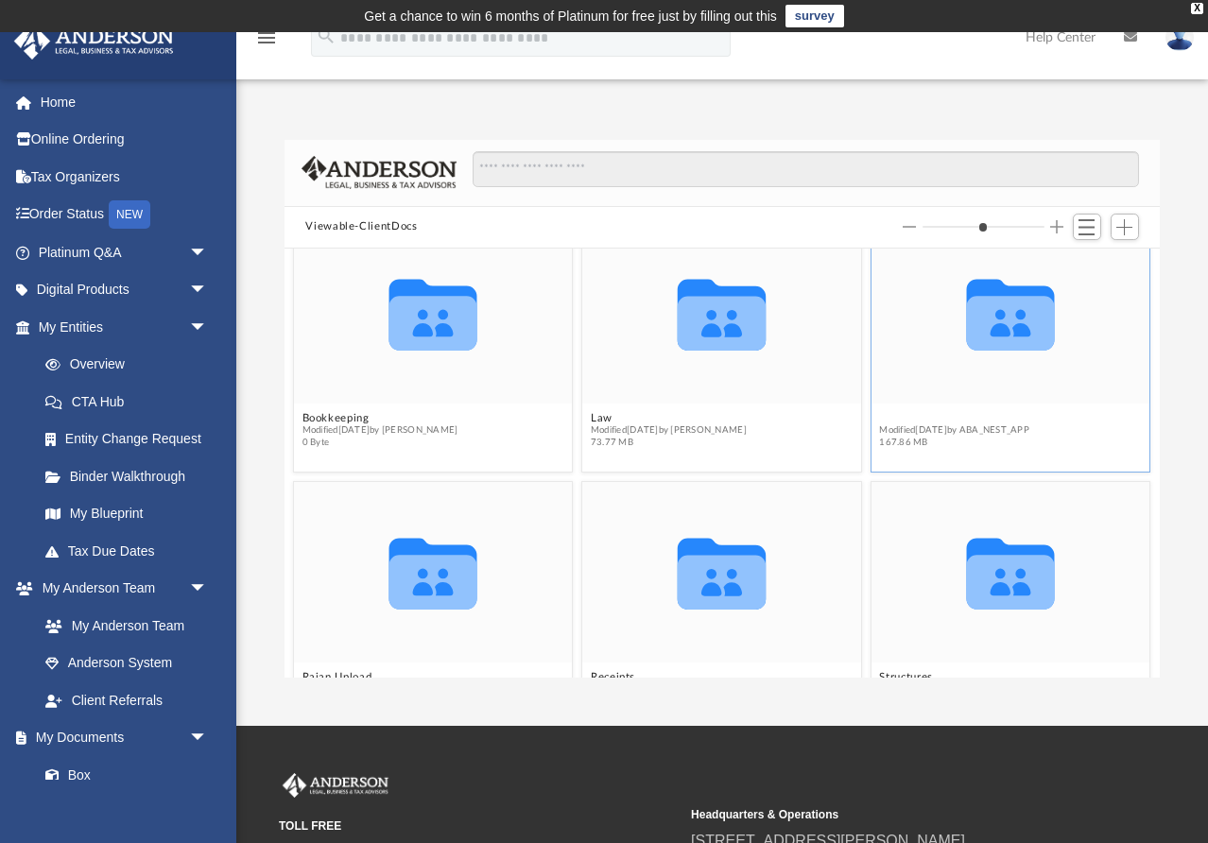
scroll to position [0, 0]
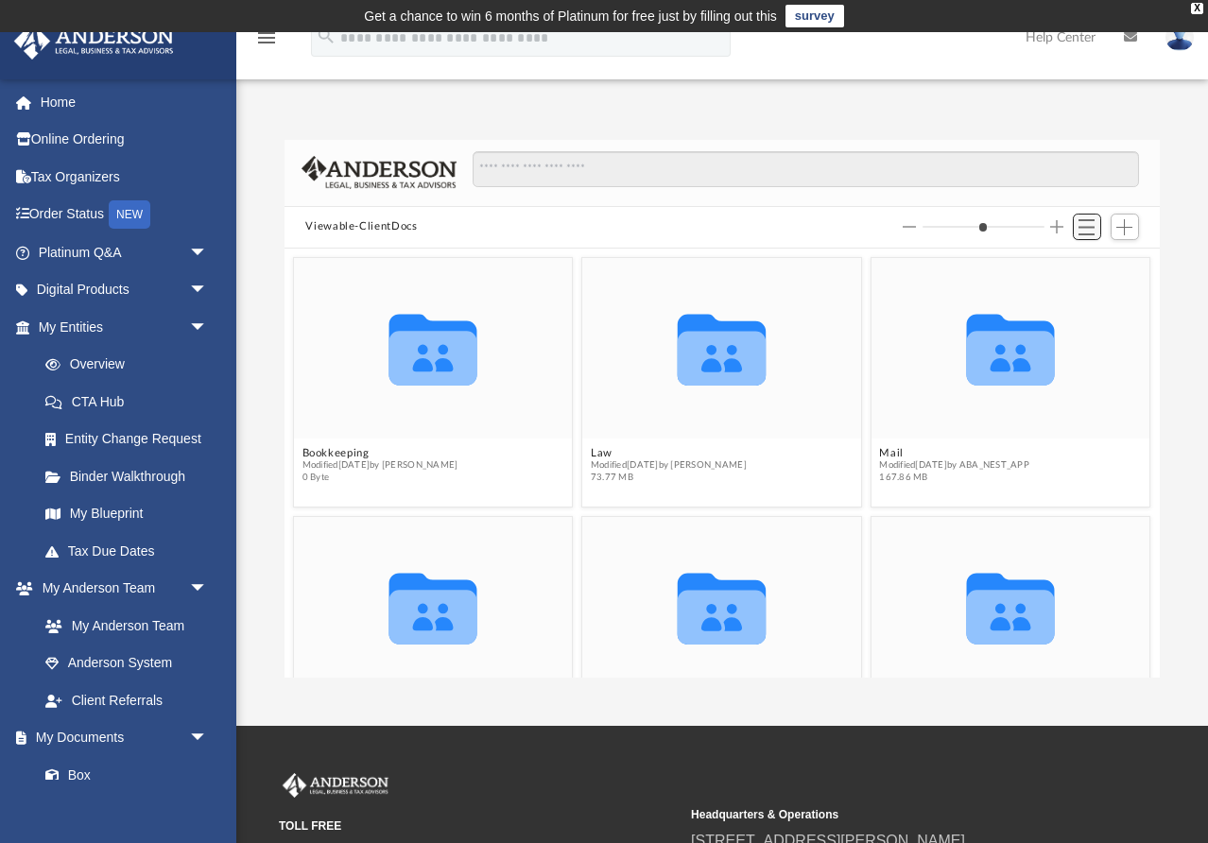
click at [1079, 234] on span "Switch to List View" at bounding box center [1086, 227] width 16 height 16
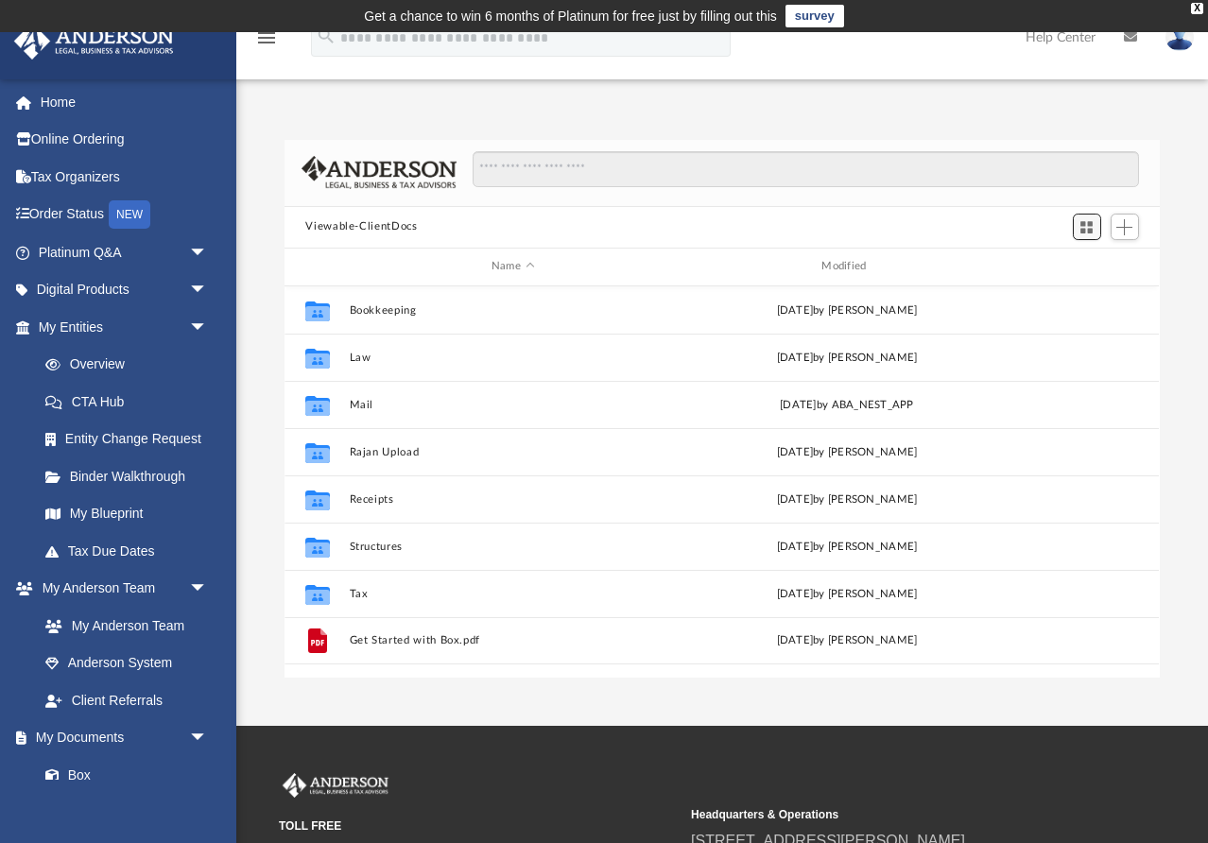
scroll to position [429, 874]
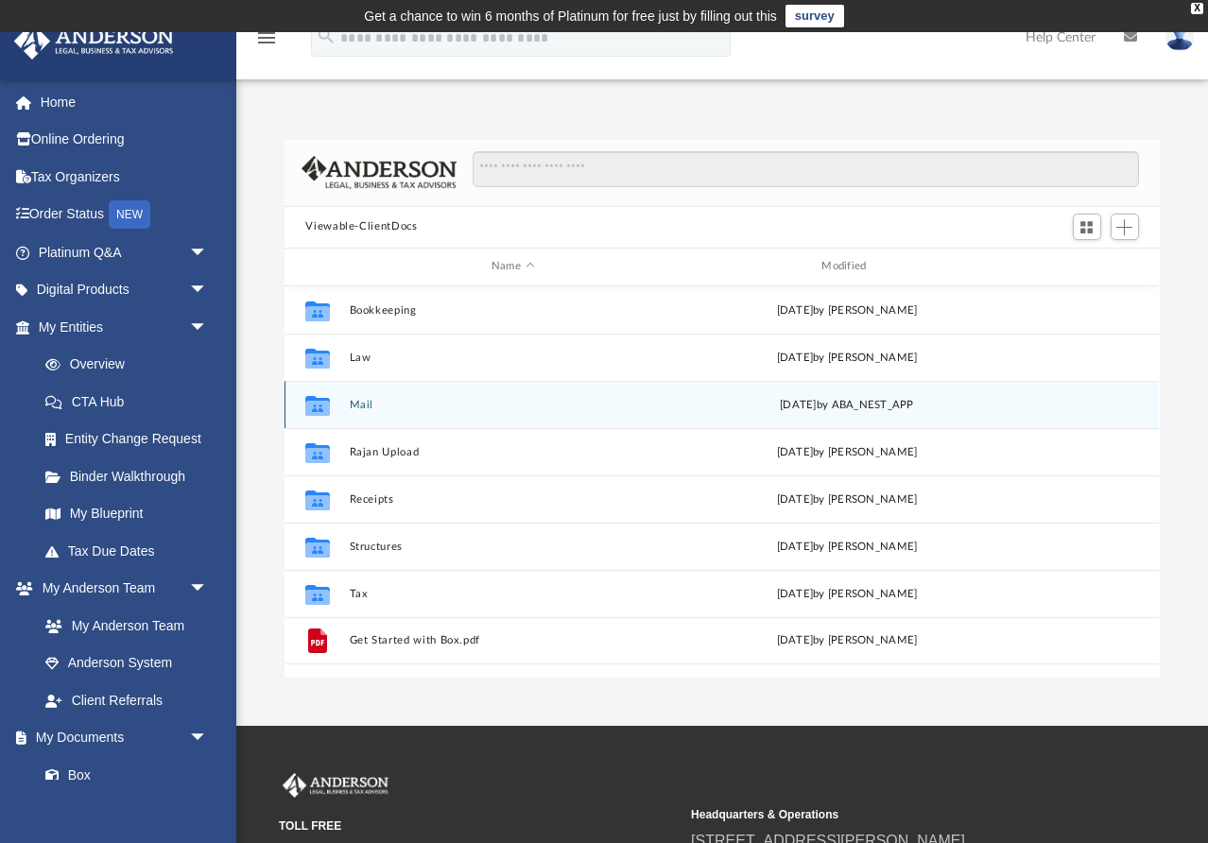
click at [340, 404] on div "Collaborated Folder" at bounding box center [317, 404] width 47 height 30
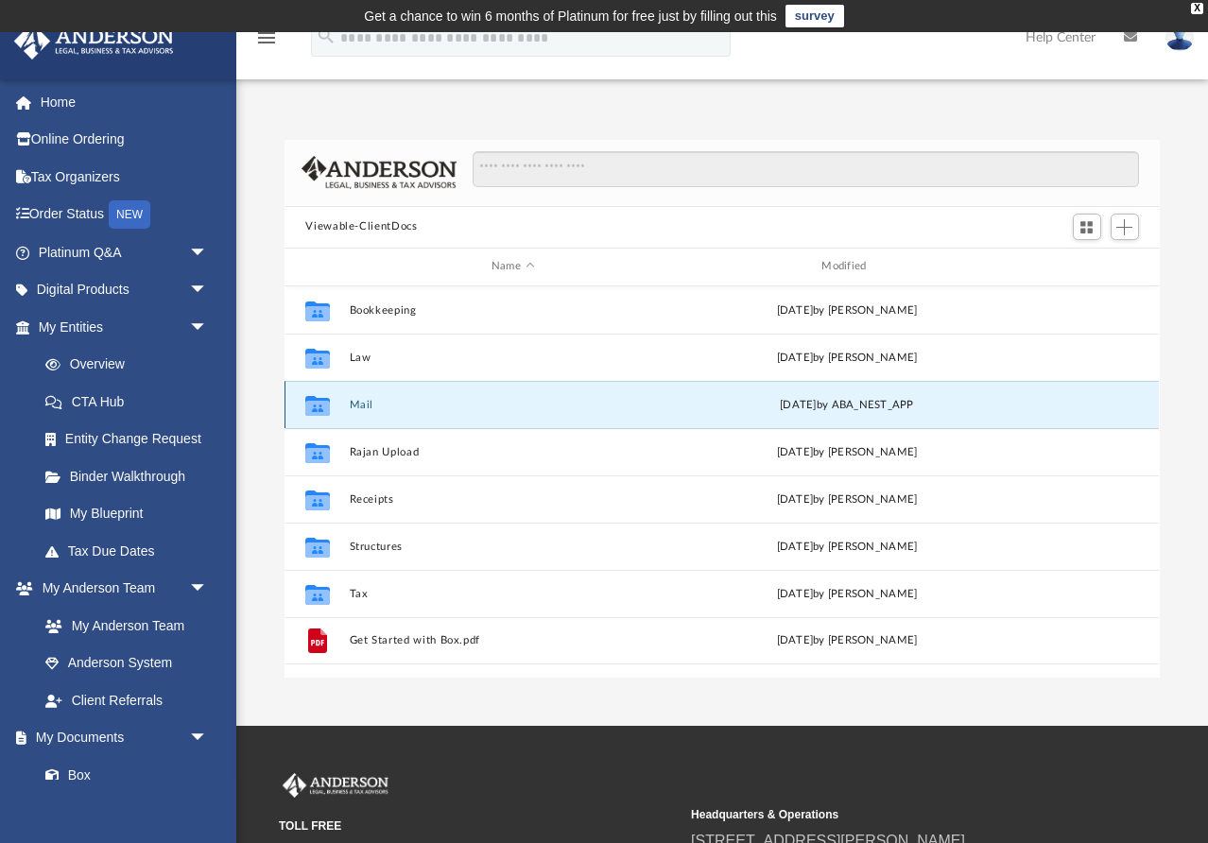
click at [359, 405] on button "Mail" at bounding box center [513, 405] width 326 height 12
drag, startPoint x: 801, startPoint y: 403, endPoint x: 920, endPoint y: 411, distance: 119.3
click at [875, 411] on div "[DATE] by ABA_NEST_APP" at bounding box center [847, 404] width 326 height 17
click at [951, 408] on div "[DATE] by ABA_NEST_APP" at bounding box center [847, 404] width 326 height 17
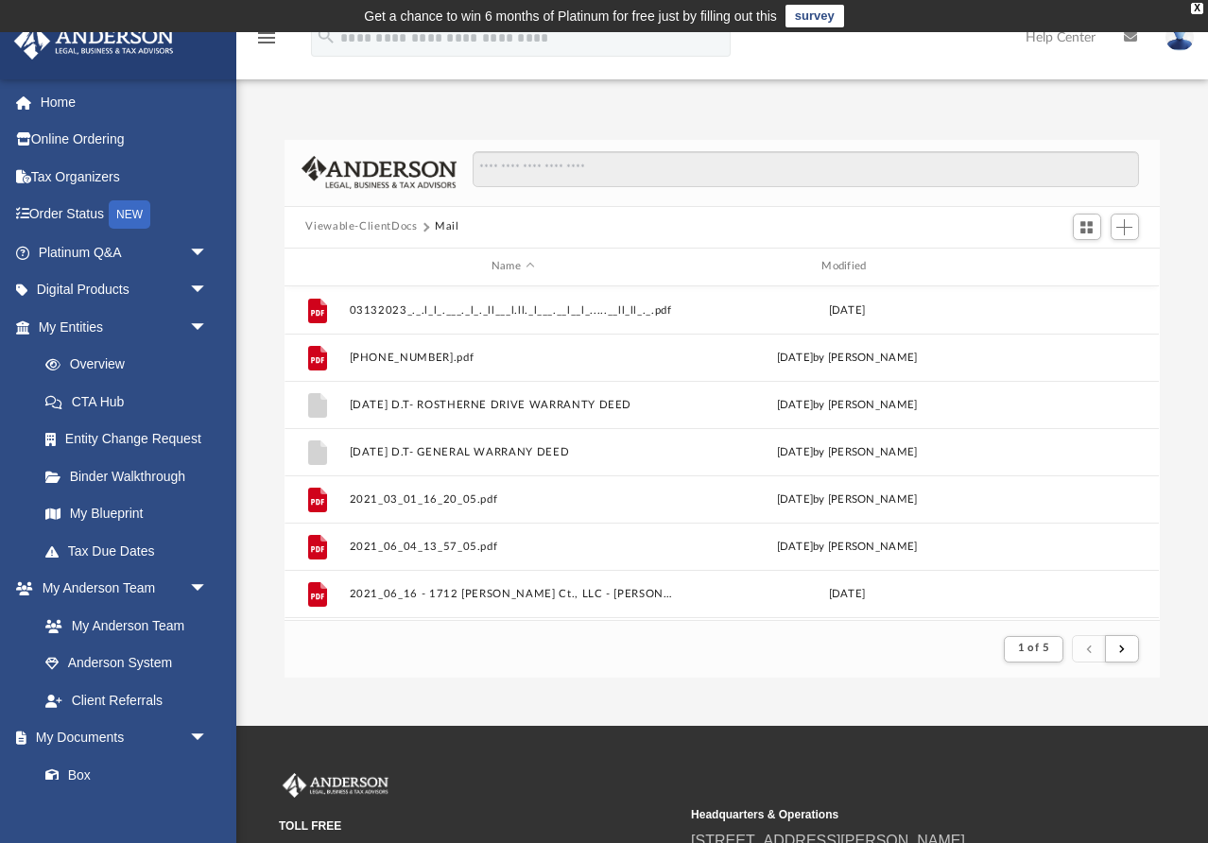
scroll to position [371, 874]
